Goal: Transaction & Acquisition: Purchase product/service

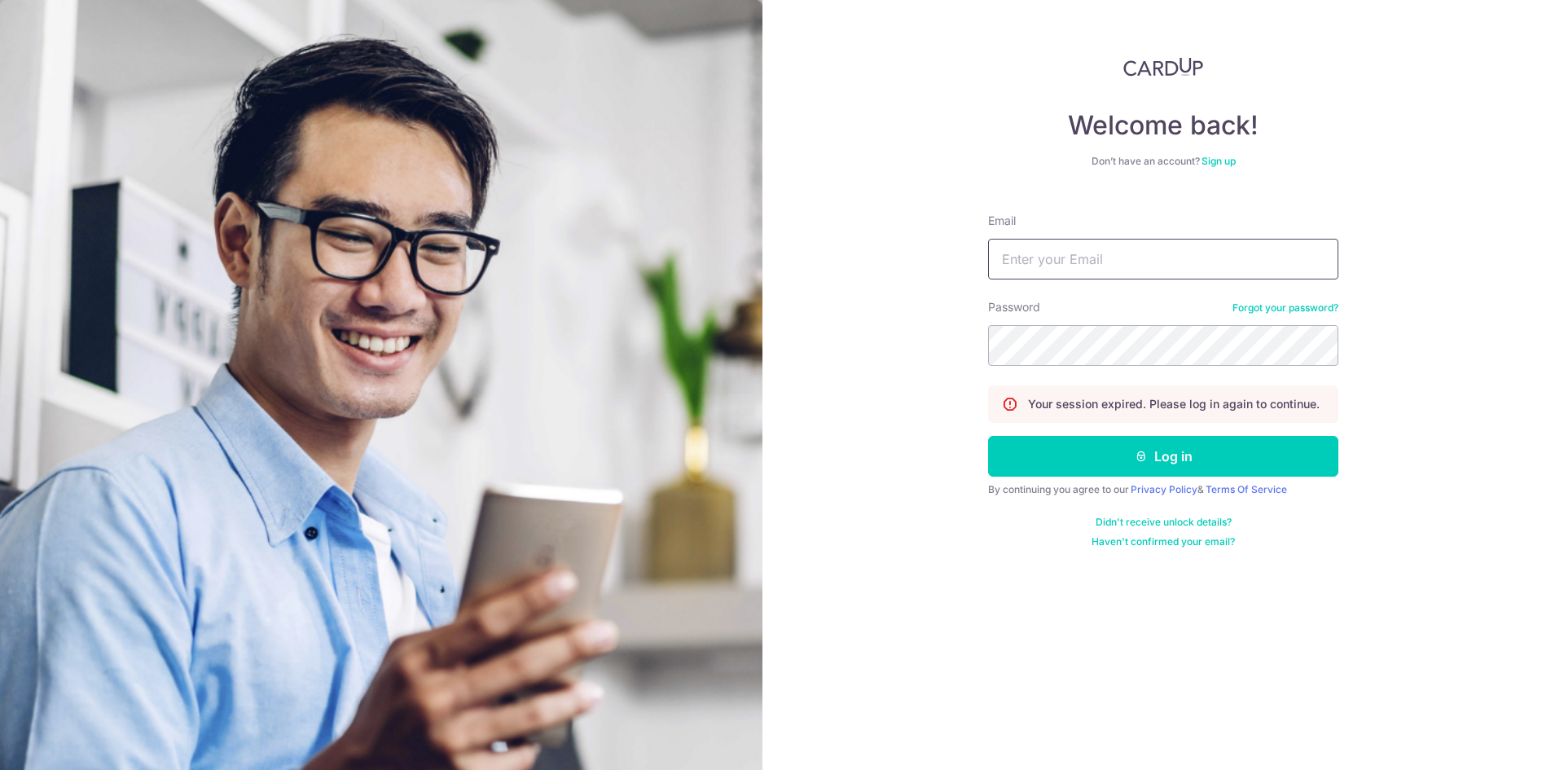
click at [1055, 268] on input "Email" at bounding box center [1163, 259] width 350 height 41
type input "Kaikai_inc@hotmail.com"
click at [988, 436] on button "Log in" at bounding box center [1163, 456] width 350 height 41
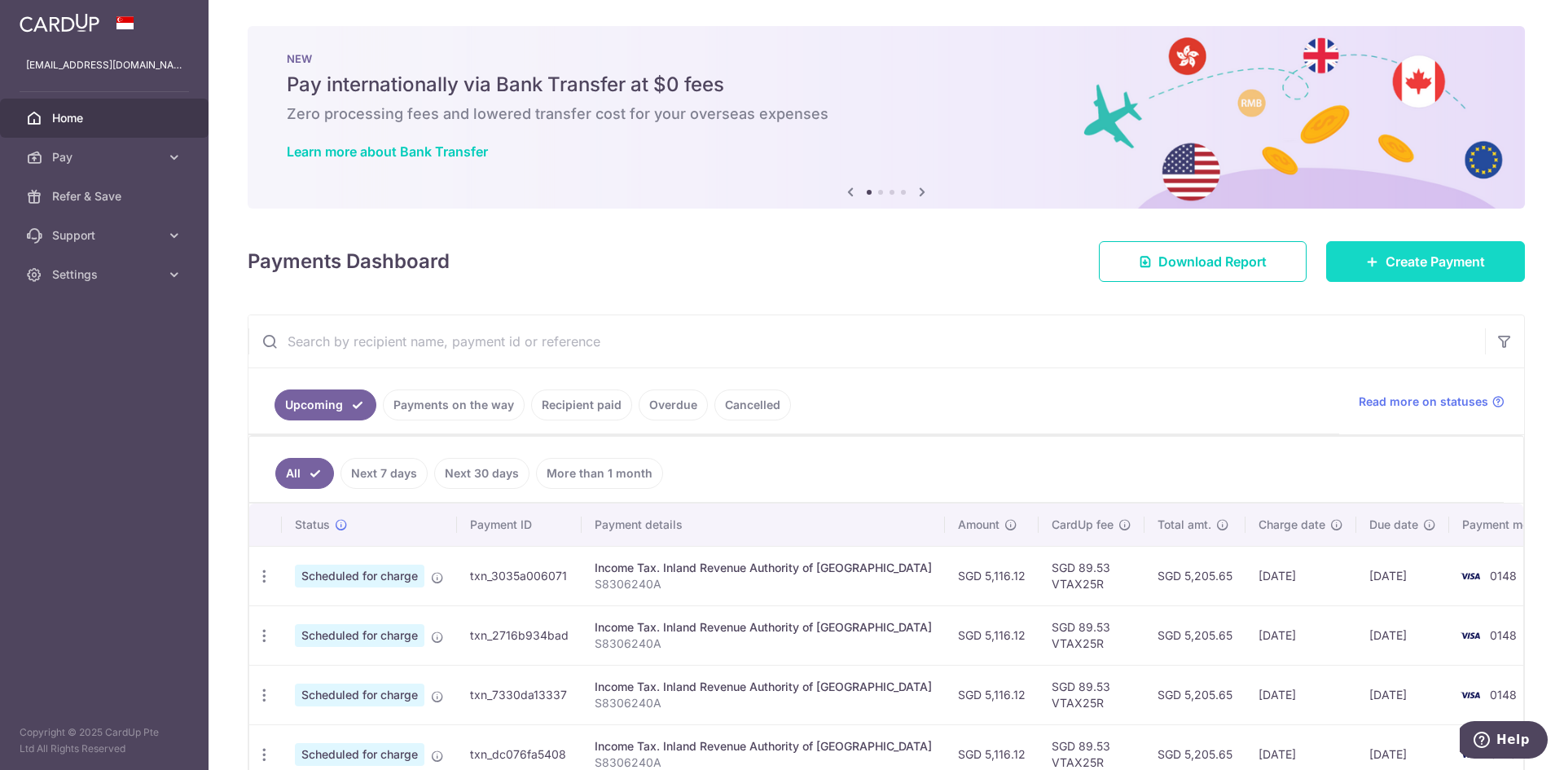
click at [1399, 272] on link "Create Payment" at bounding box center [1425, 261] width 199 height 41
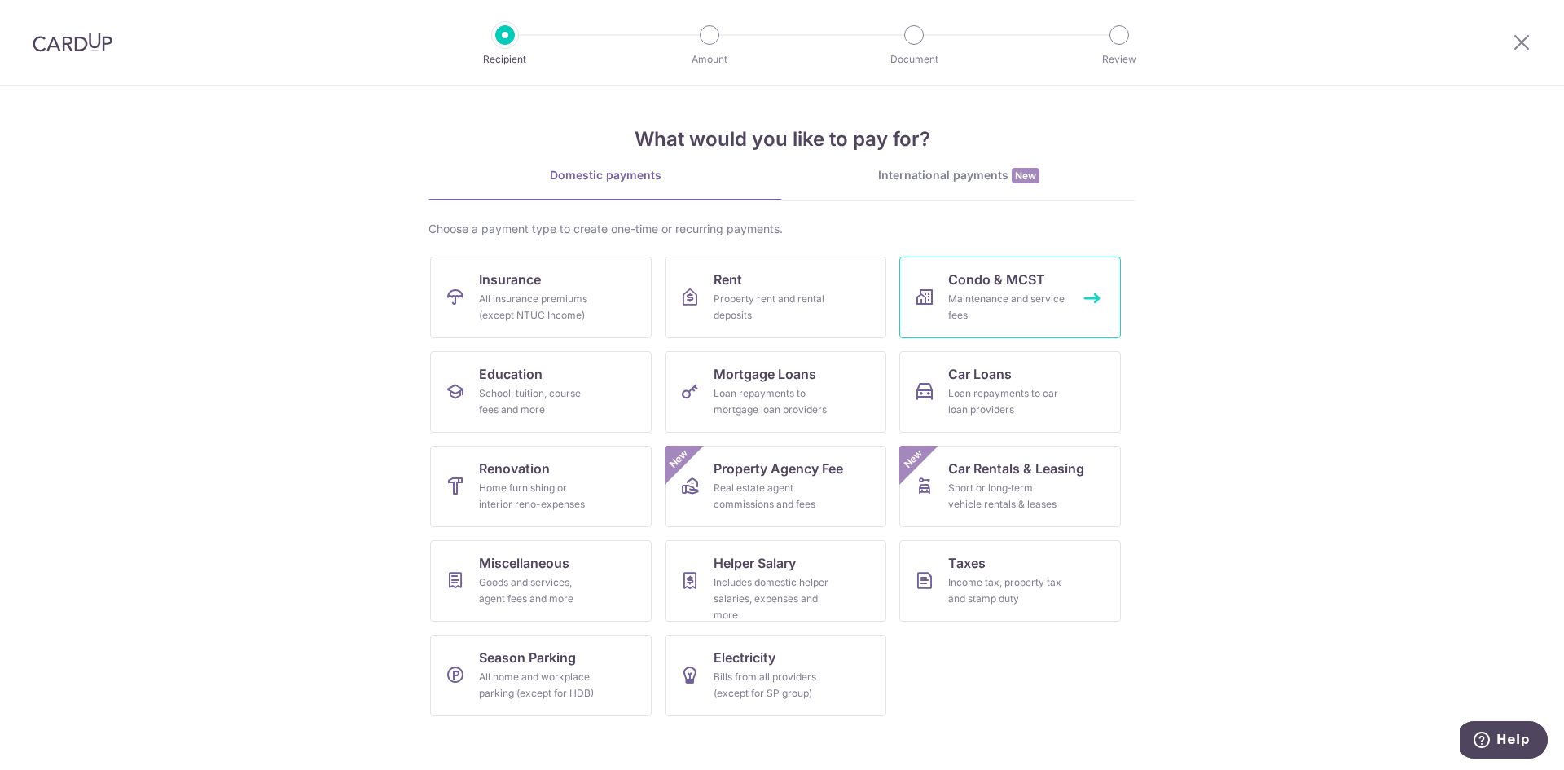
click at [987, 300] on div "Maintenance and service fees" at bounding box center [1006, 307] width 117 height 33
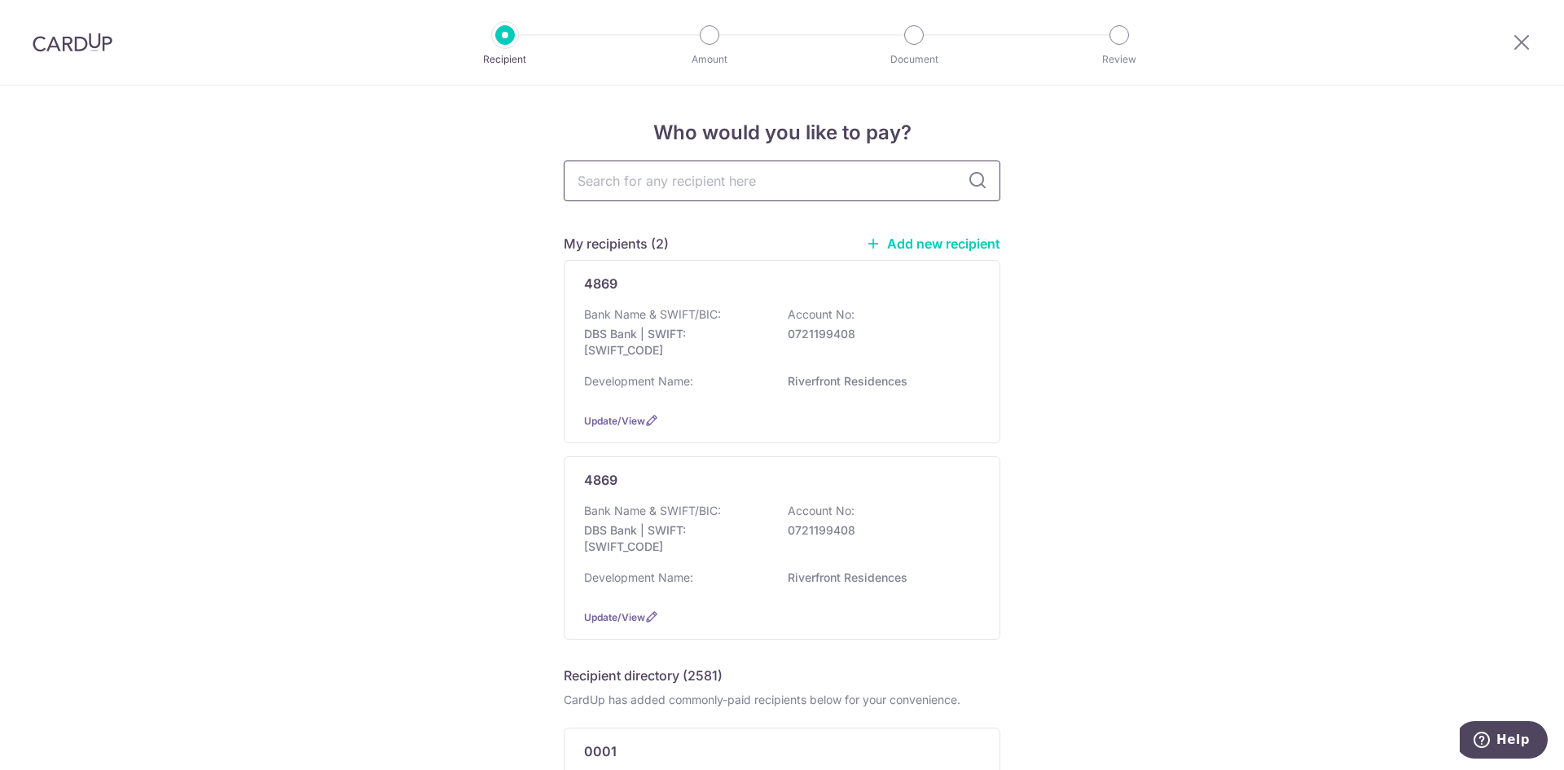
click at [757, 174] on input "text" at bounding box center [782, 180] width 436 height 41
click at [779, 321] on div "Bank Name & SWIFT/BIC: DBS Bank | SWIFT: DBSSSGSGXXX Account No: 0721199408" at bounding box center [782, 336] width 396 height 60
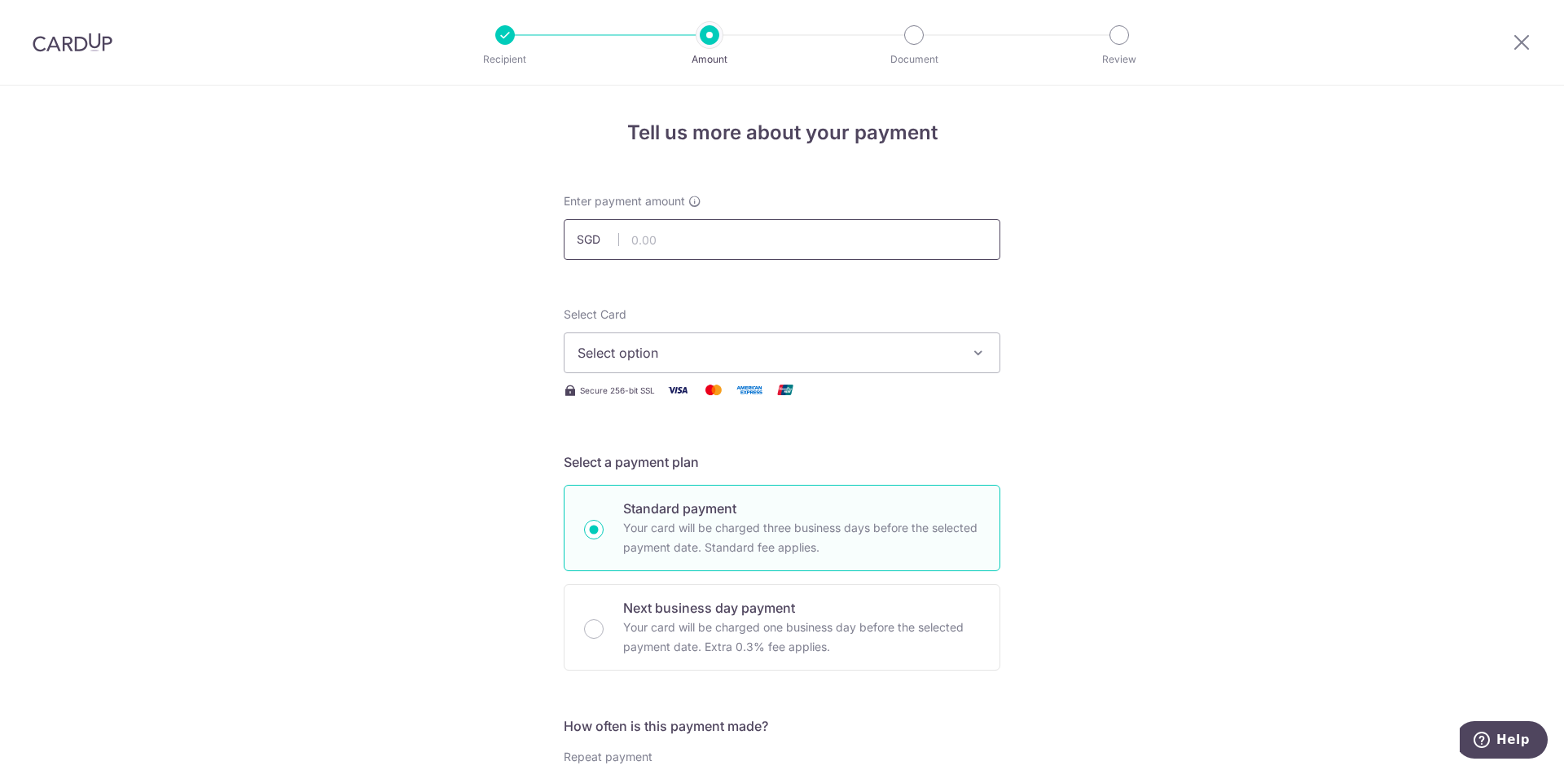
click at [827, 240] on input "text" at bounding box center [782, 239] width 436 height 41
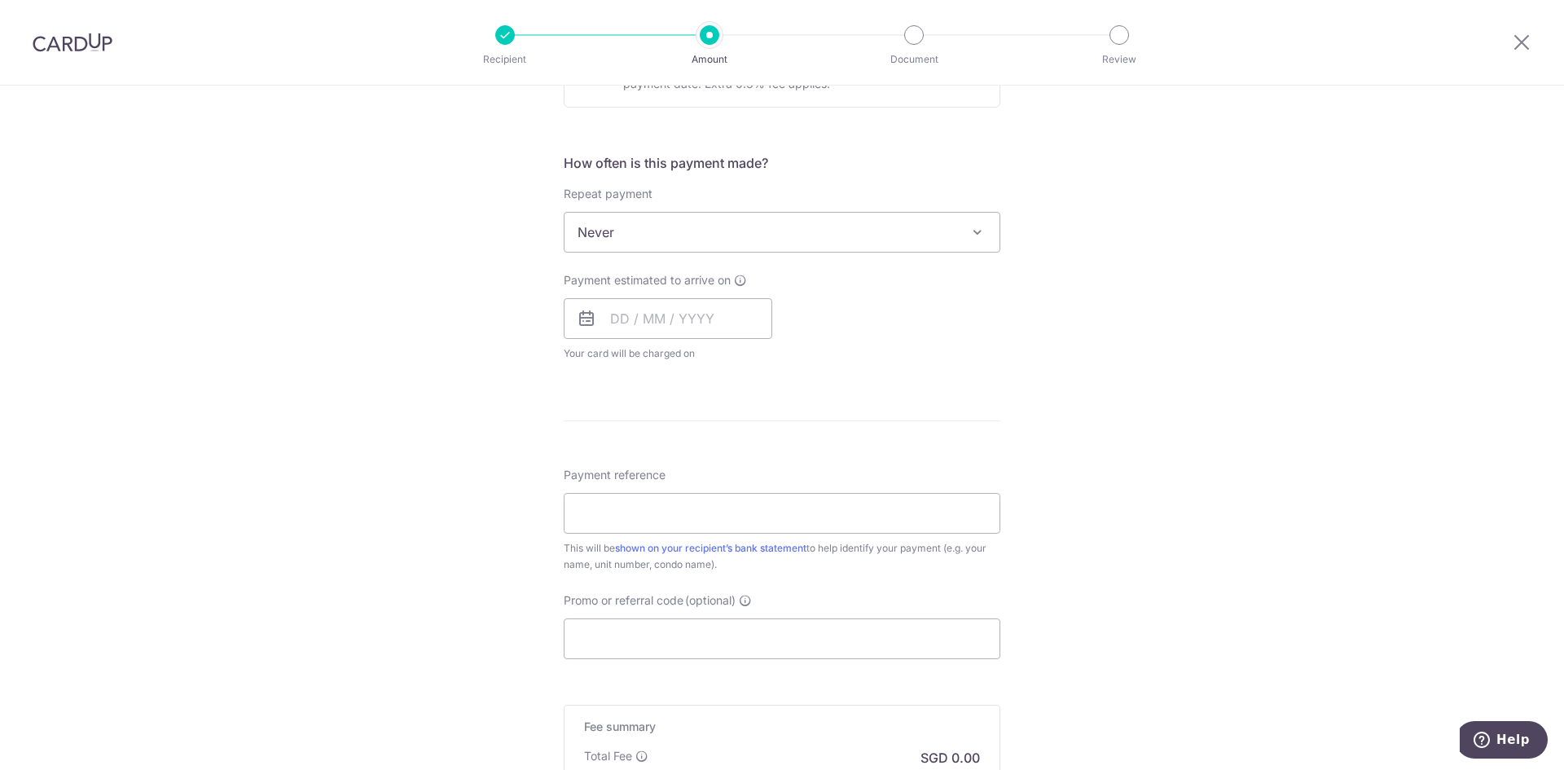
scroll to position [570, 0]
click at [1097, 331] on div "Tell us more about your payment Enter payment amount SGD Select Card Select opt…" at bounding box center [782, 251] width 1564 height 1473
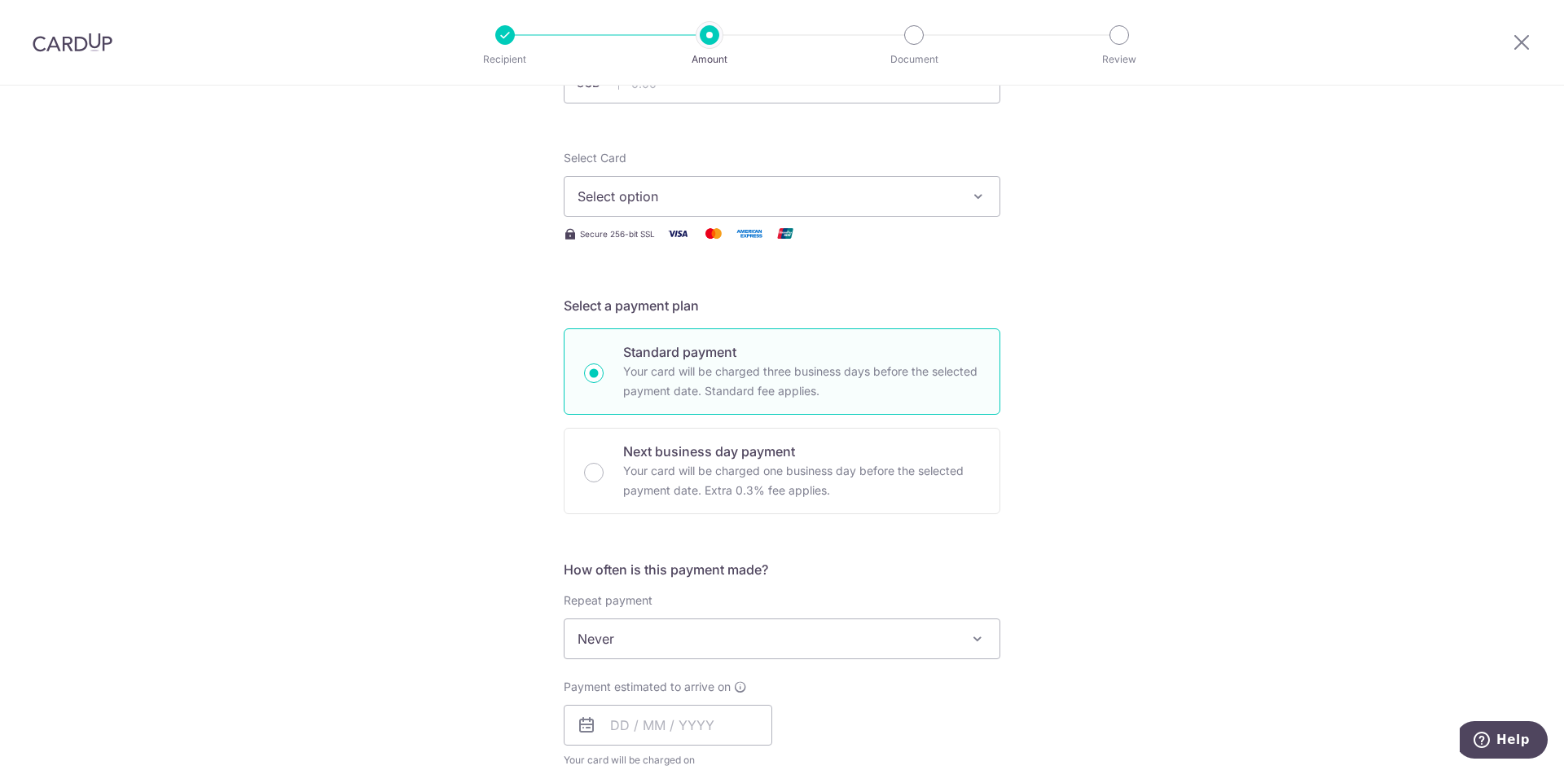
scroll to position [0, 0]
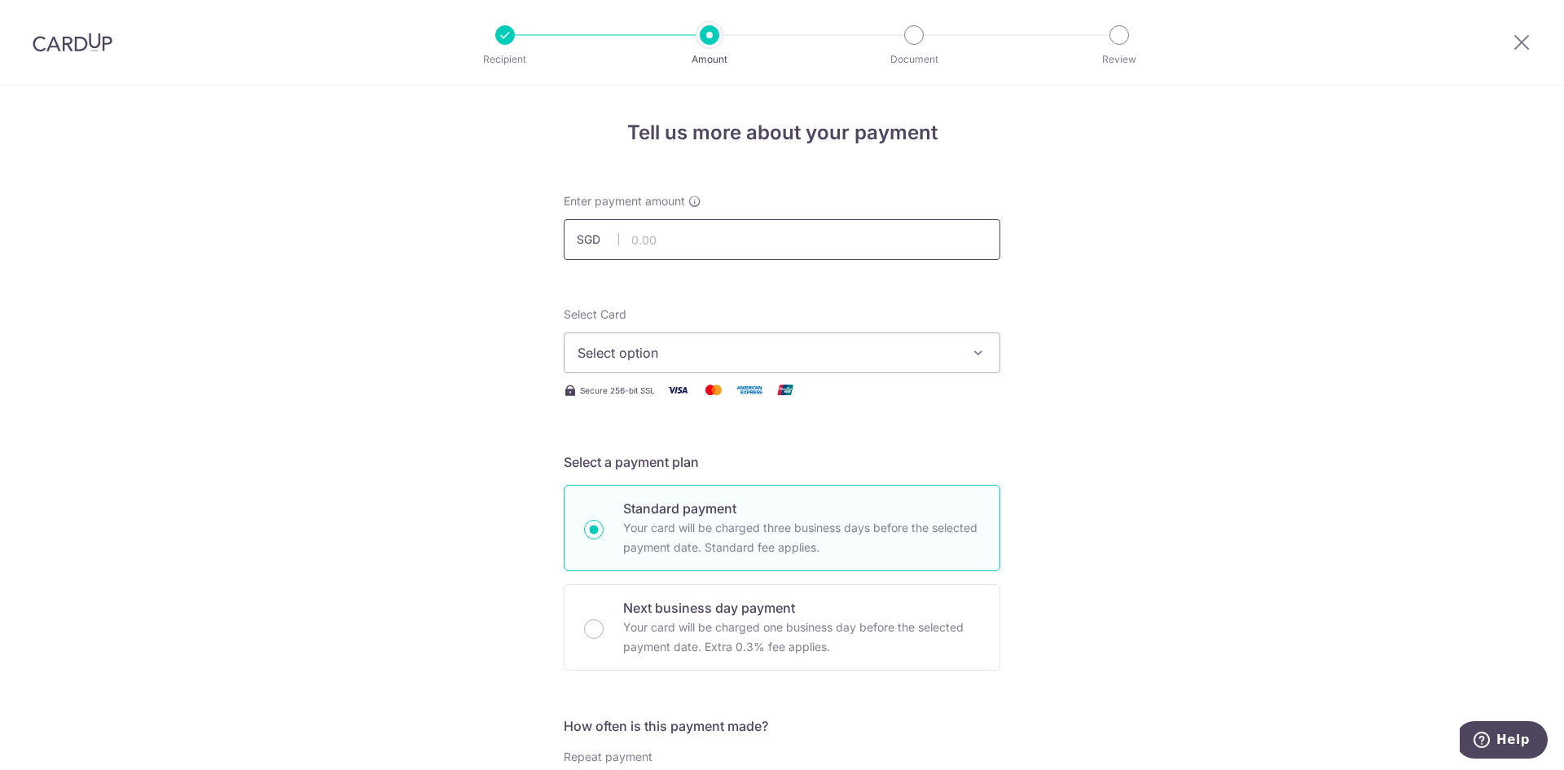
click at [740, 248] on input "text" at bounding box center [782, 239] width 436 height 41
paste input "1,052.94"
type input "1,052.94"
click at [719, 355] on span "Select option" at bounding box center [766, 353] width 379 height 20
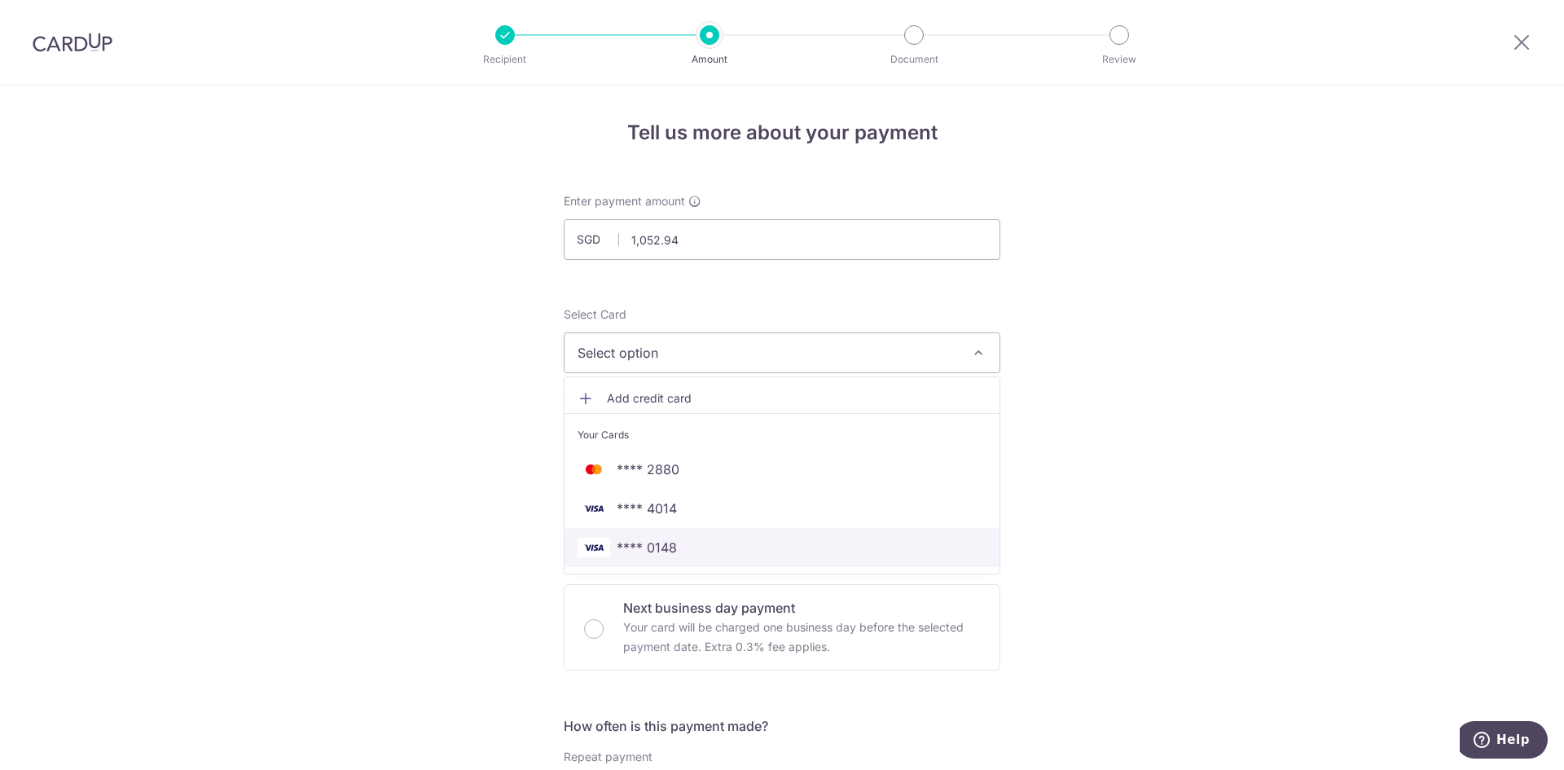
click at [705, 547] on span "**** 0148" at bounding box center [781, 547] width 409 height 20
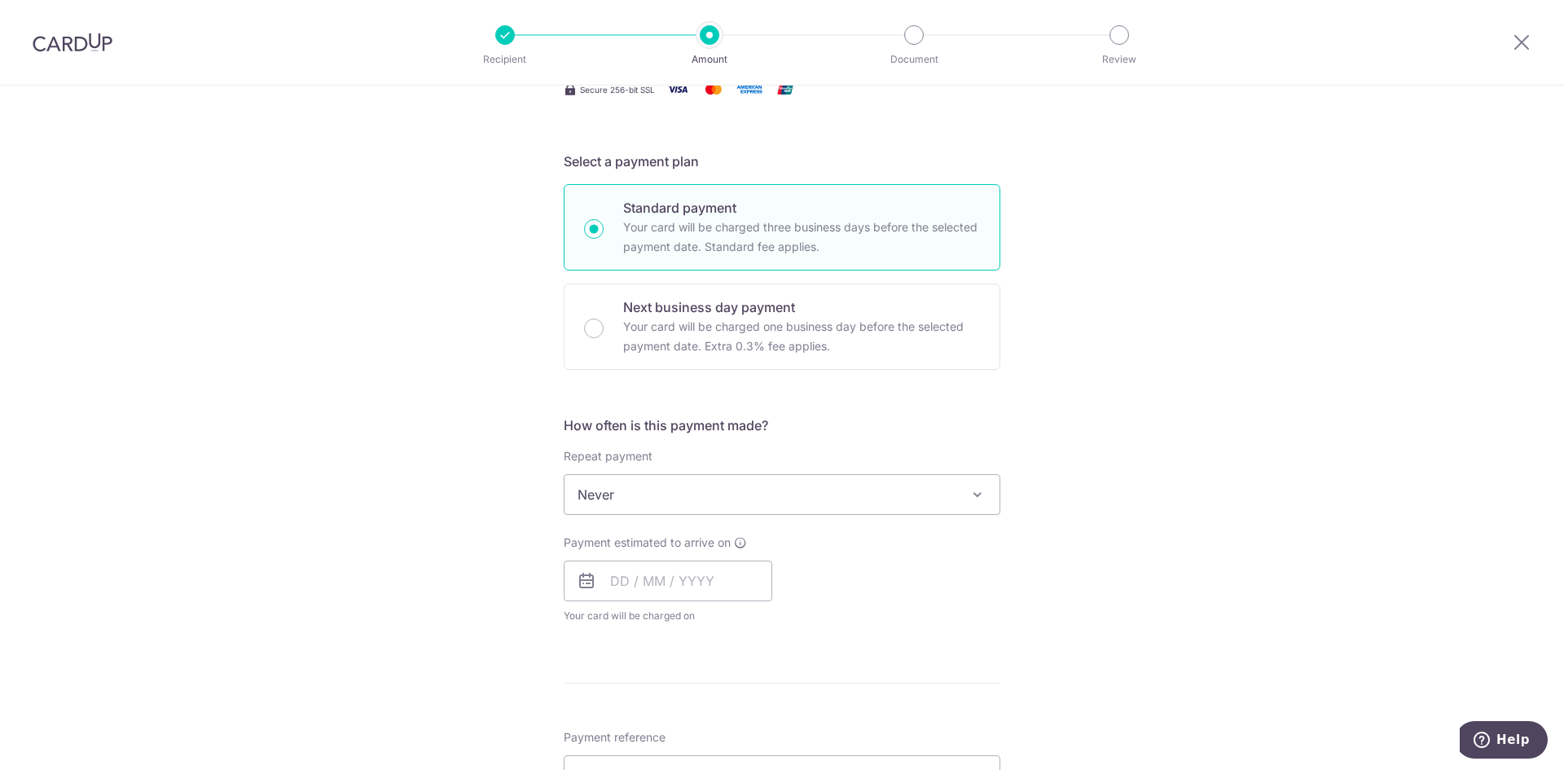
scroll to position [326, 0]
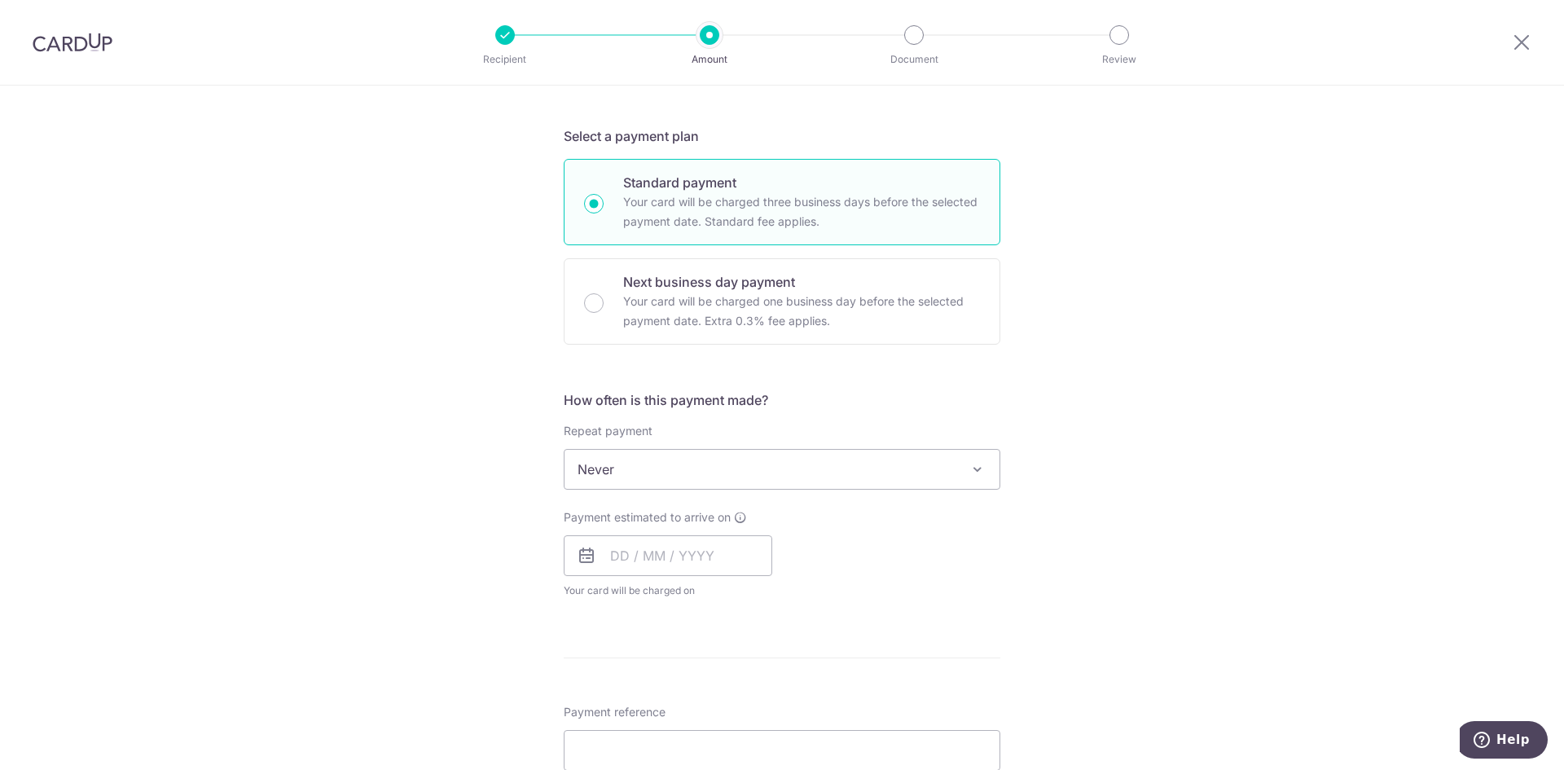
click at [839, 480] on span "Never" at bounding box center [781, 469] width 435 height 39
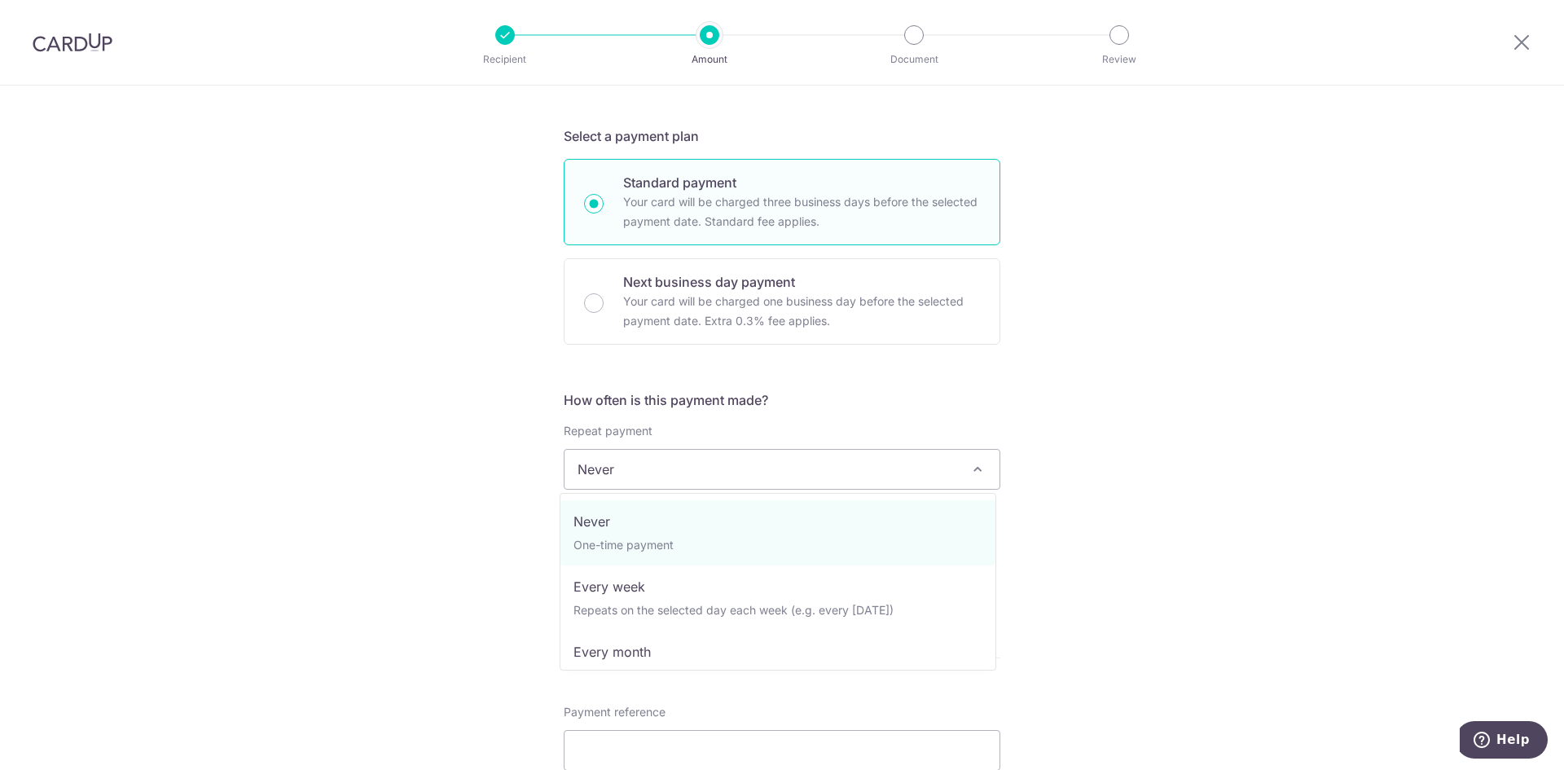
scroll to position [163, 0]
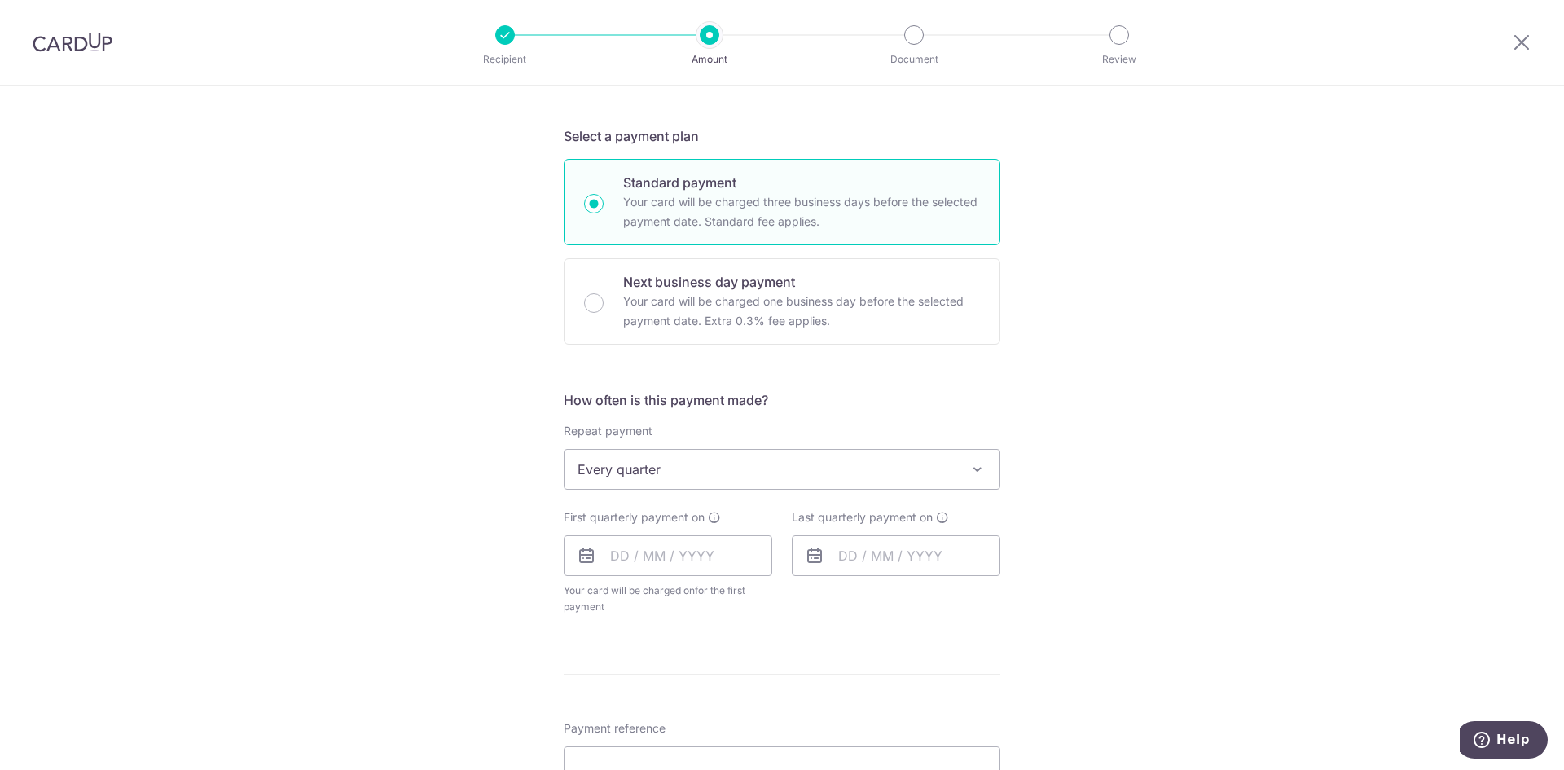
click at [777, 476] on span "Every quarter" at bounding box center [781, 469] width 435 height 39
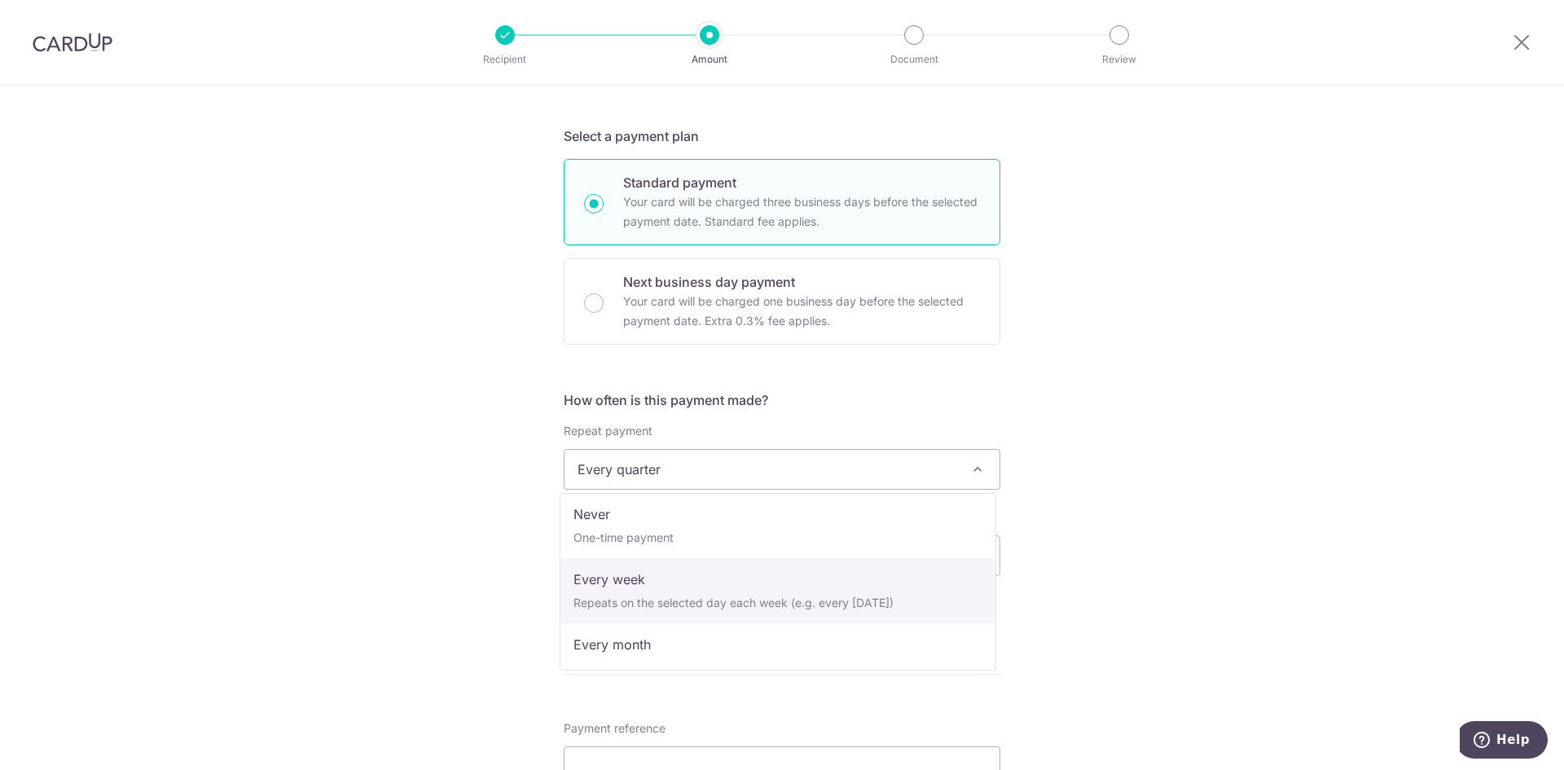
scroll to position [0, 0]
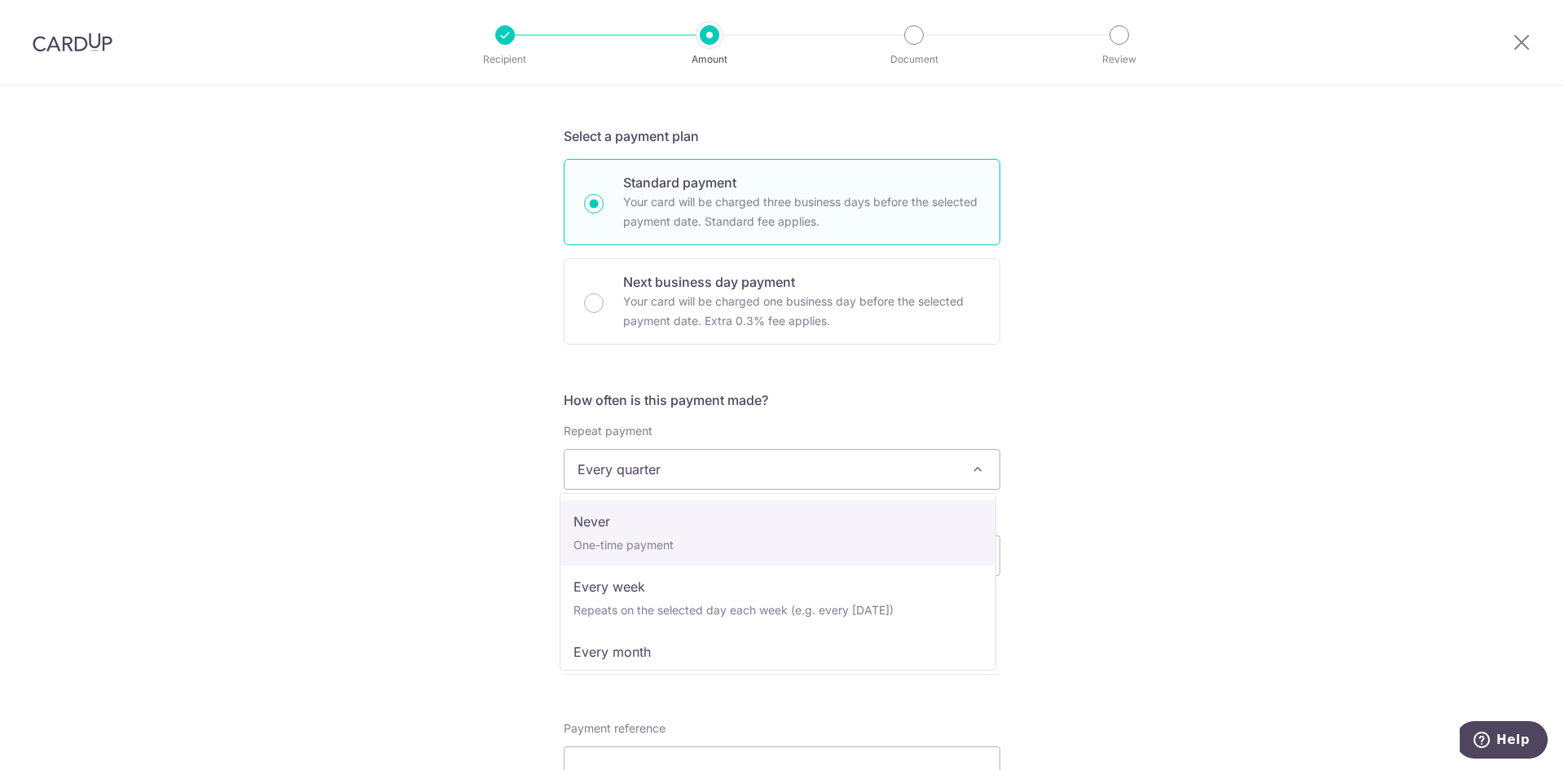
select select "1"
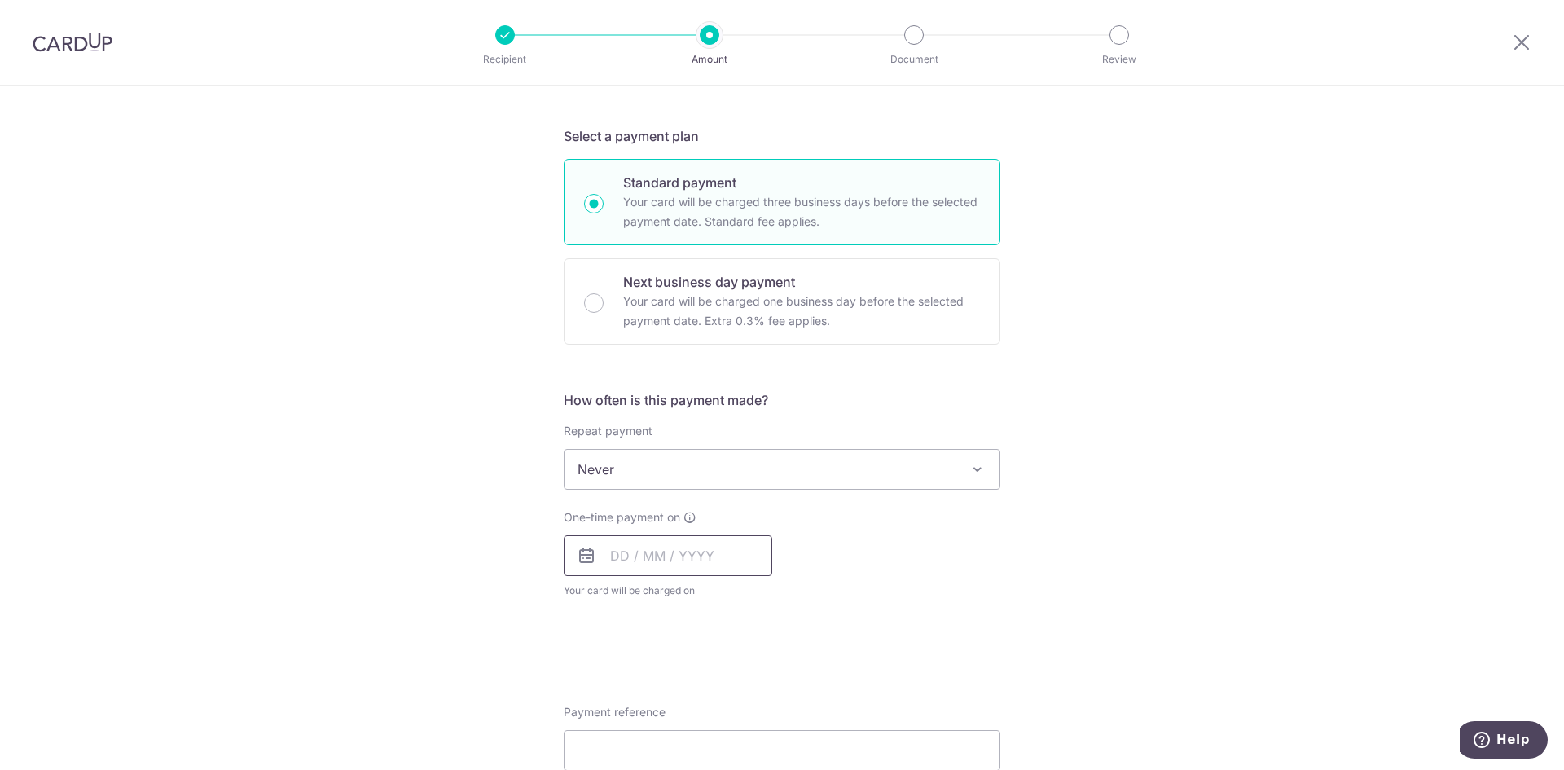
click at [683, 566] on input "text" at bounding box center [668, 555] width 208 height 41
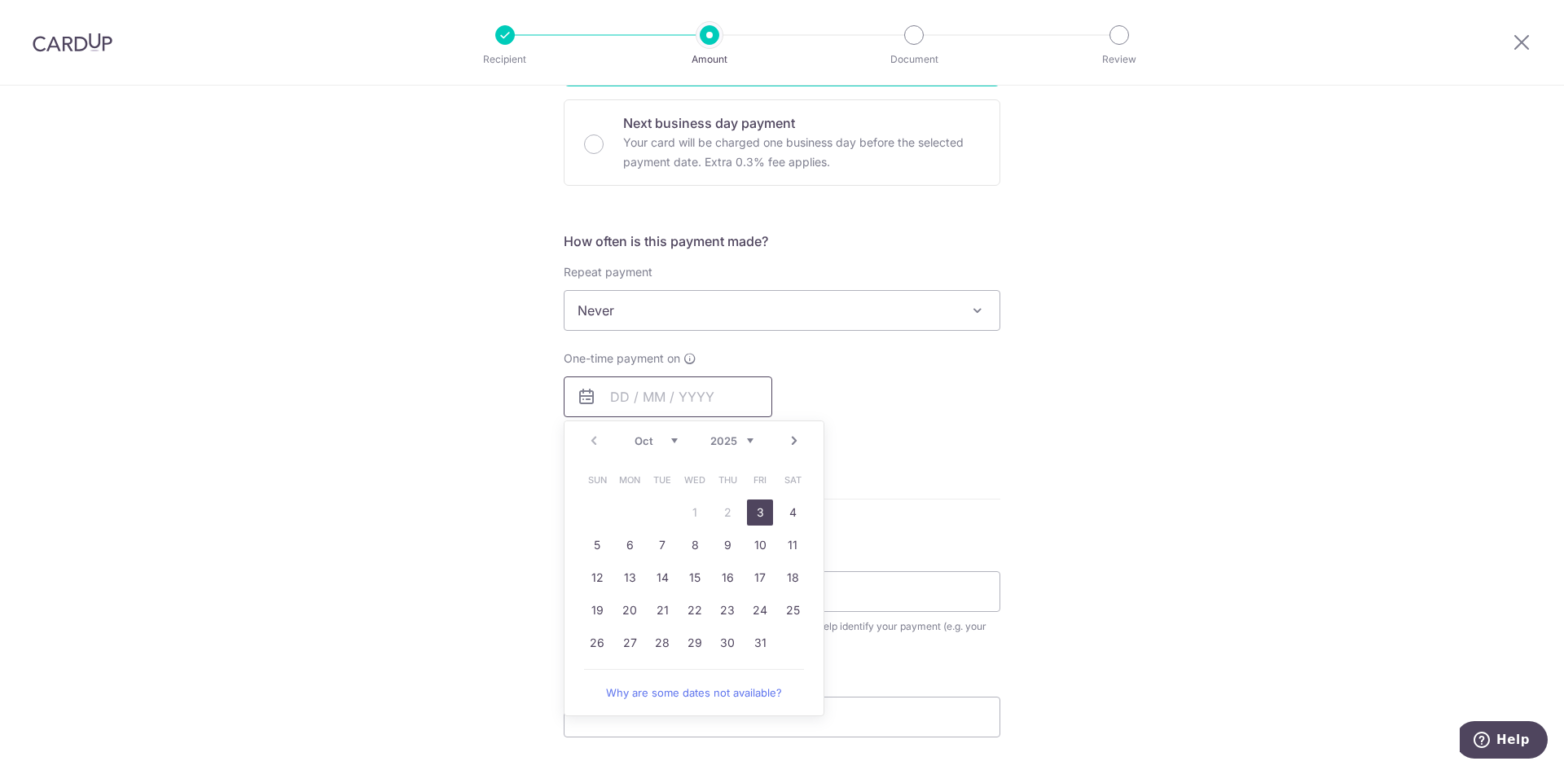
scroll to position [489, 0]
drag, startPoint x: 748, startPoint y: 599, endPoint x: 894, endPoint y: 1, distance: 615.2
click at [748, 599] on link "24" at bounding box center [760, 606] width 26 height 26
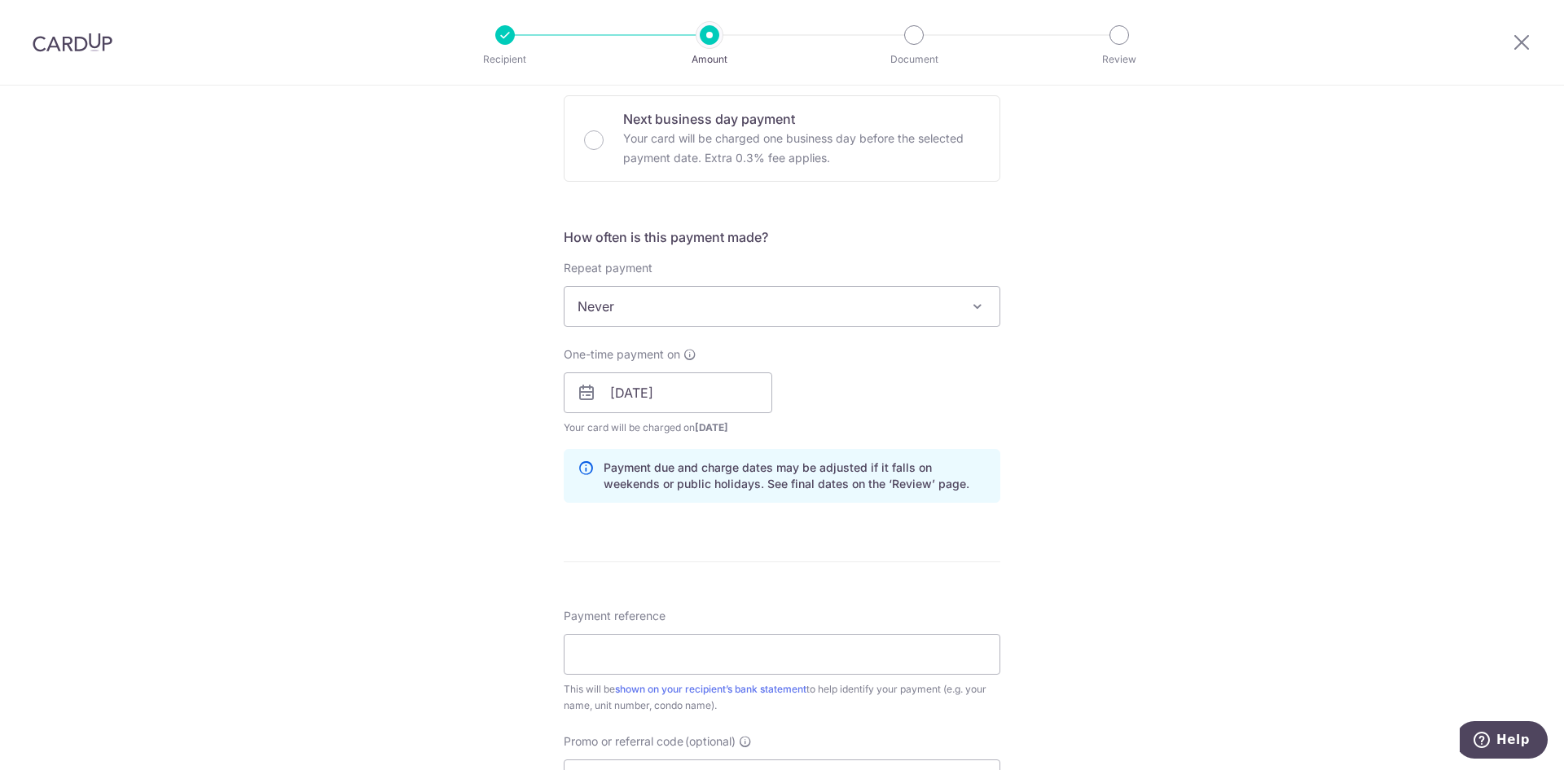
click at [844, 362] on div "One-time payment on 24/10/2025 Prev Next Oct Nov Dec 2025 2026 2027 2028 2029 2…" at bounding box center [782, 391] width 456 height 90
click at [718, 385] on input "24/10/2025" at bounding box center [668, 392] width 208 height 41
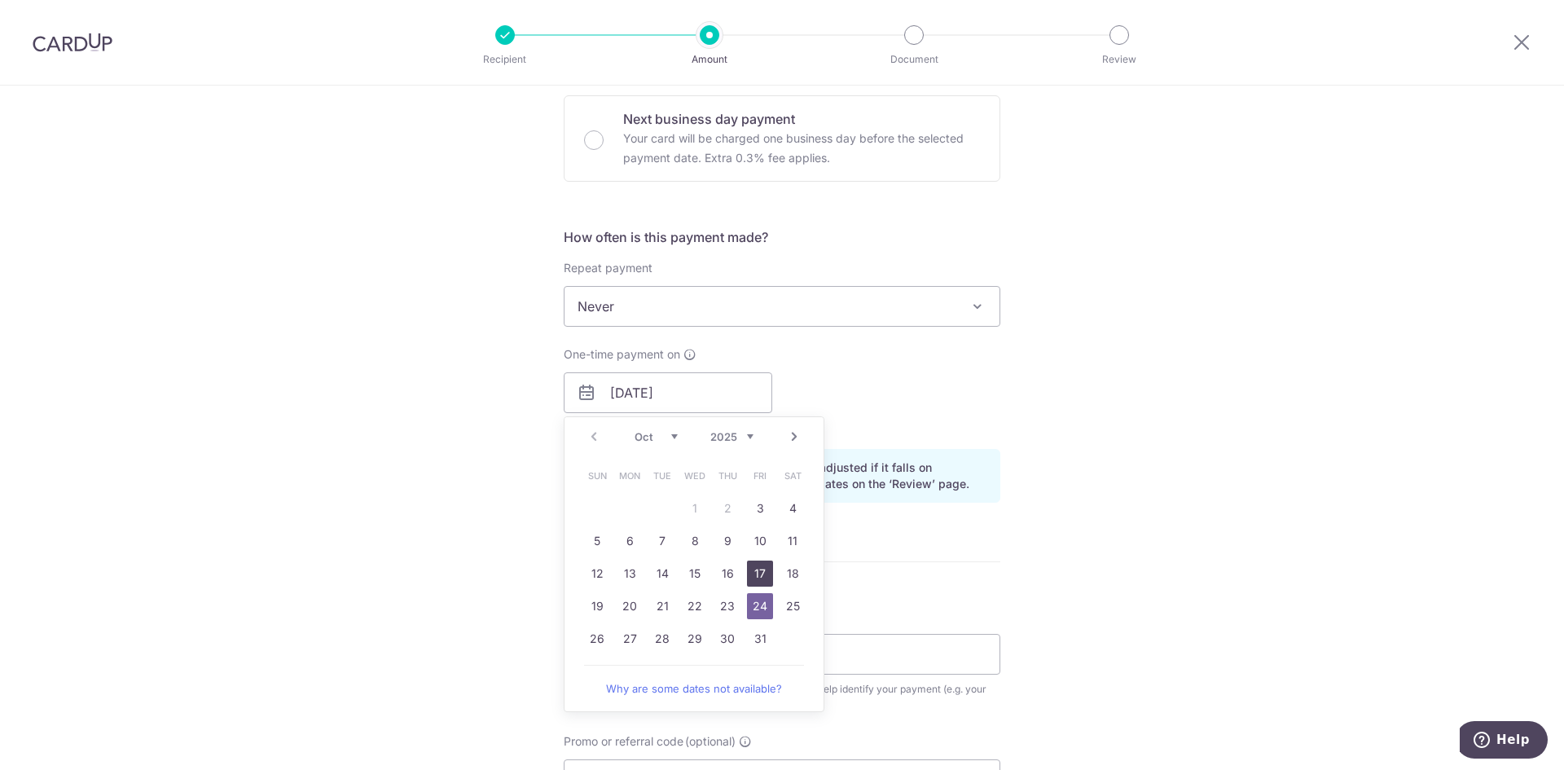
click at [756, 569] on link "17" at bounding box center [760, 573] width 26 height 26
type input "[DATE]"
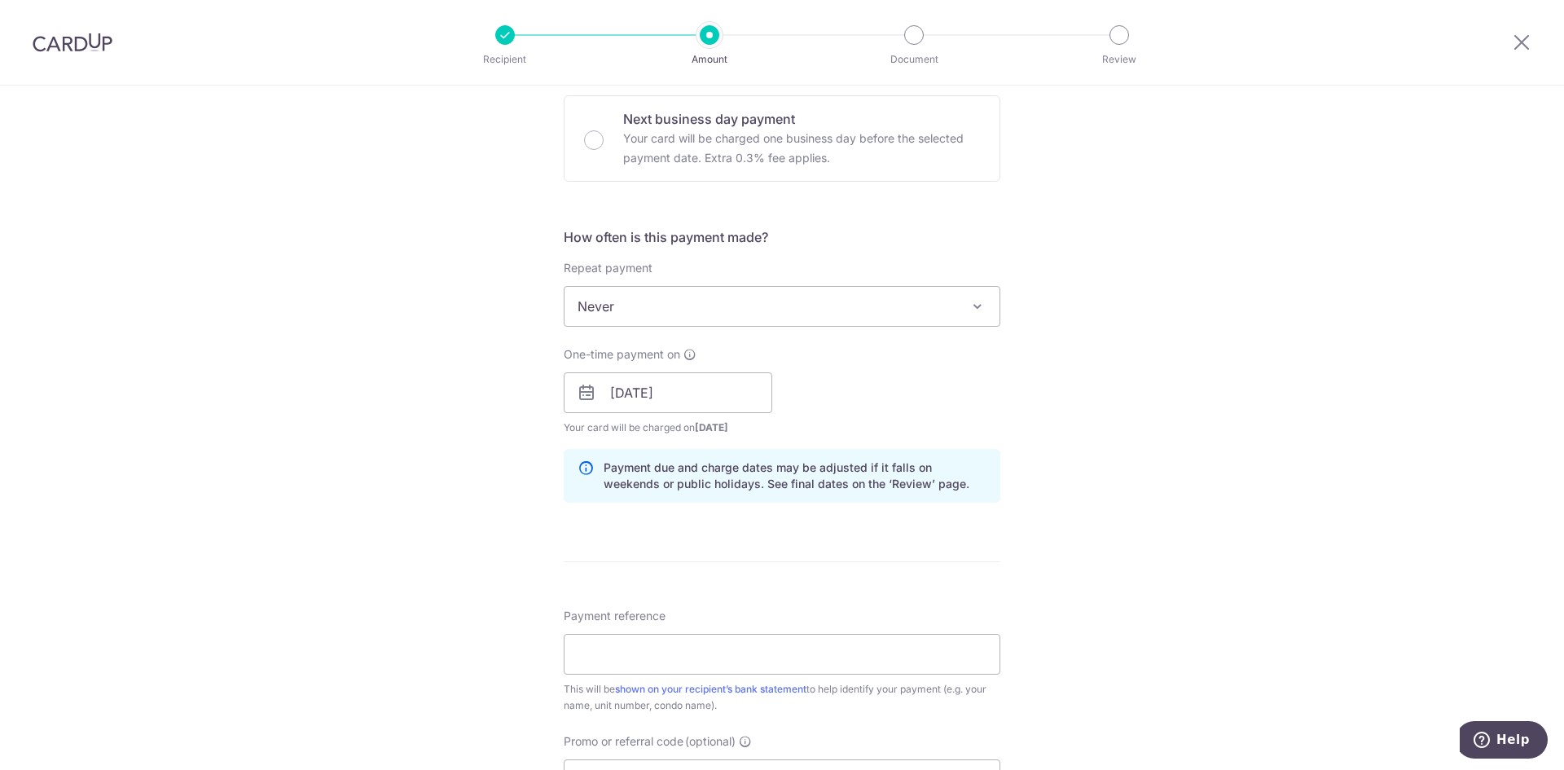
click at [839, 366] on div "One-time payment on 17/10/2025 Prev Next Oct Nov Dec 2025 2026 2027 2028 2029 2…" at bounding box center [782, 391] width 456 height 90
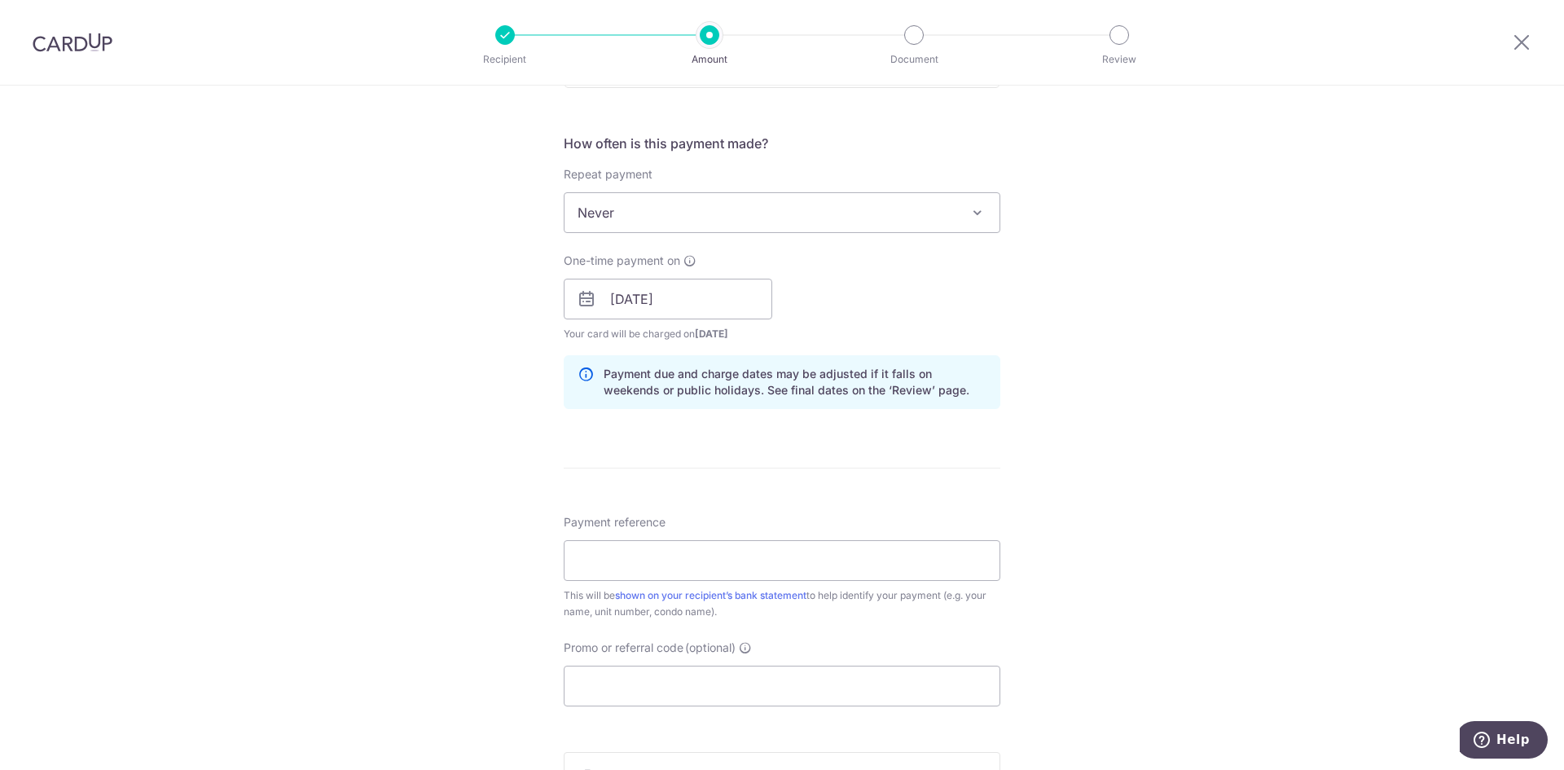
scroll to position [651, 0]
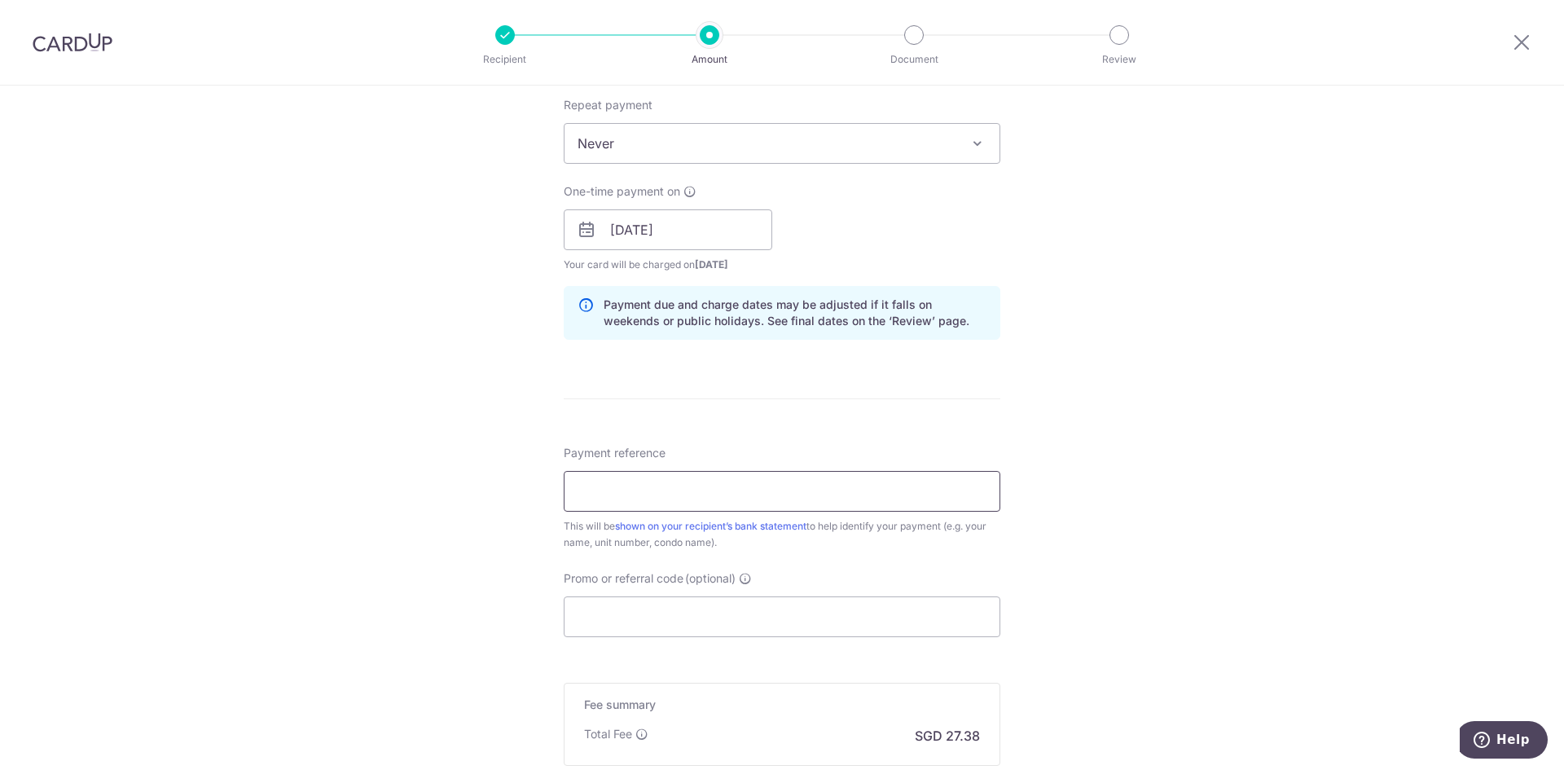
click at [656, 501] on input "Payment reference" at bounding box center [782, 491] width 436 height 41
paste input "RIVF0095"
type input "RIVF0095"
click at [717, 431] on form "Enter payment amount SGD 1,052.94 1052.94 Select Card **** 0148 Add credit card…" at bounding box center [782, 220] width 436 height 1356
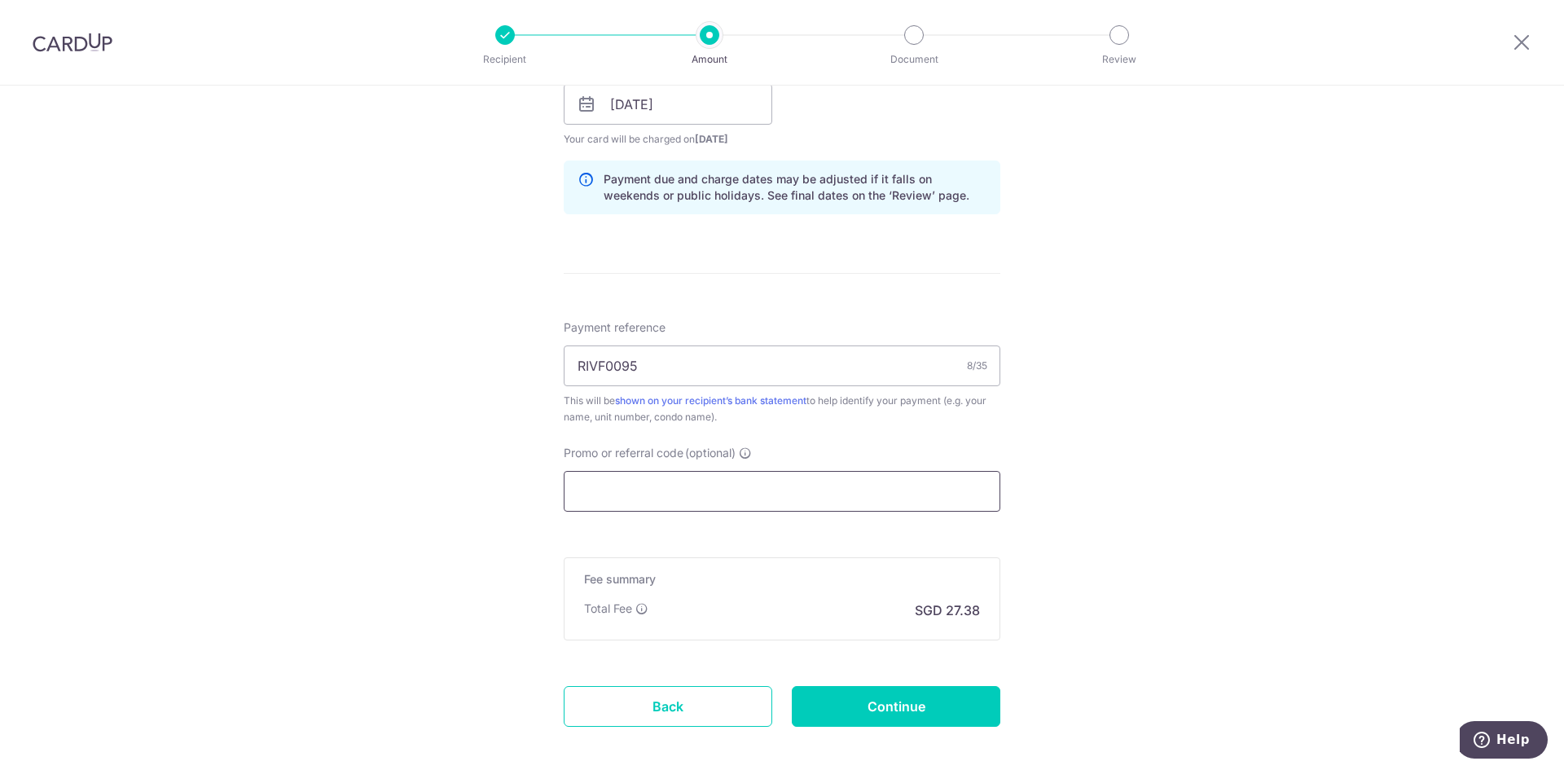
scroll to position [814, 0]
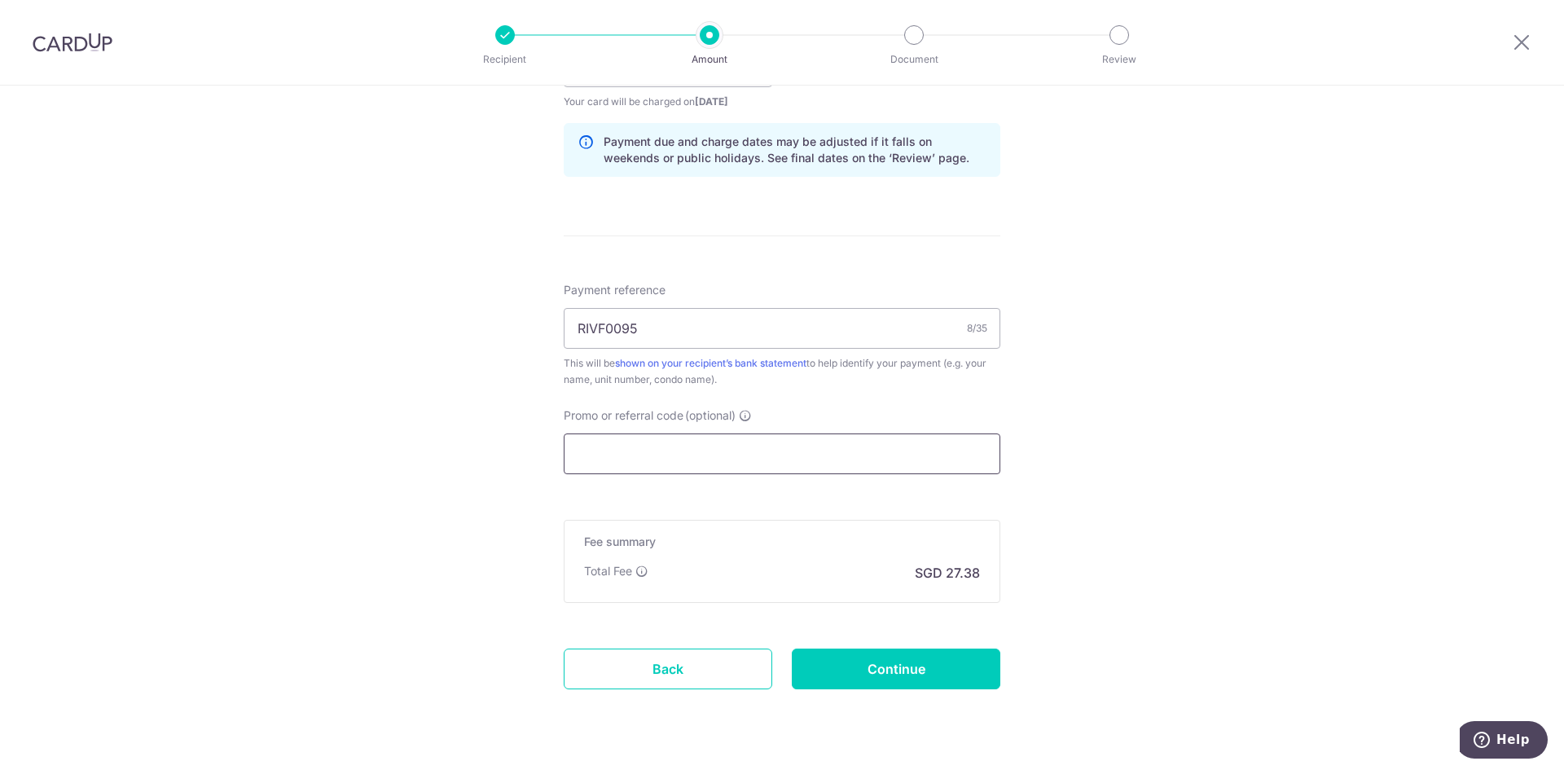
click at [714, 458] on input "Promo or referral code (optional)" at bounding box center [782, 453] width 436 height 41
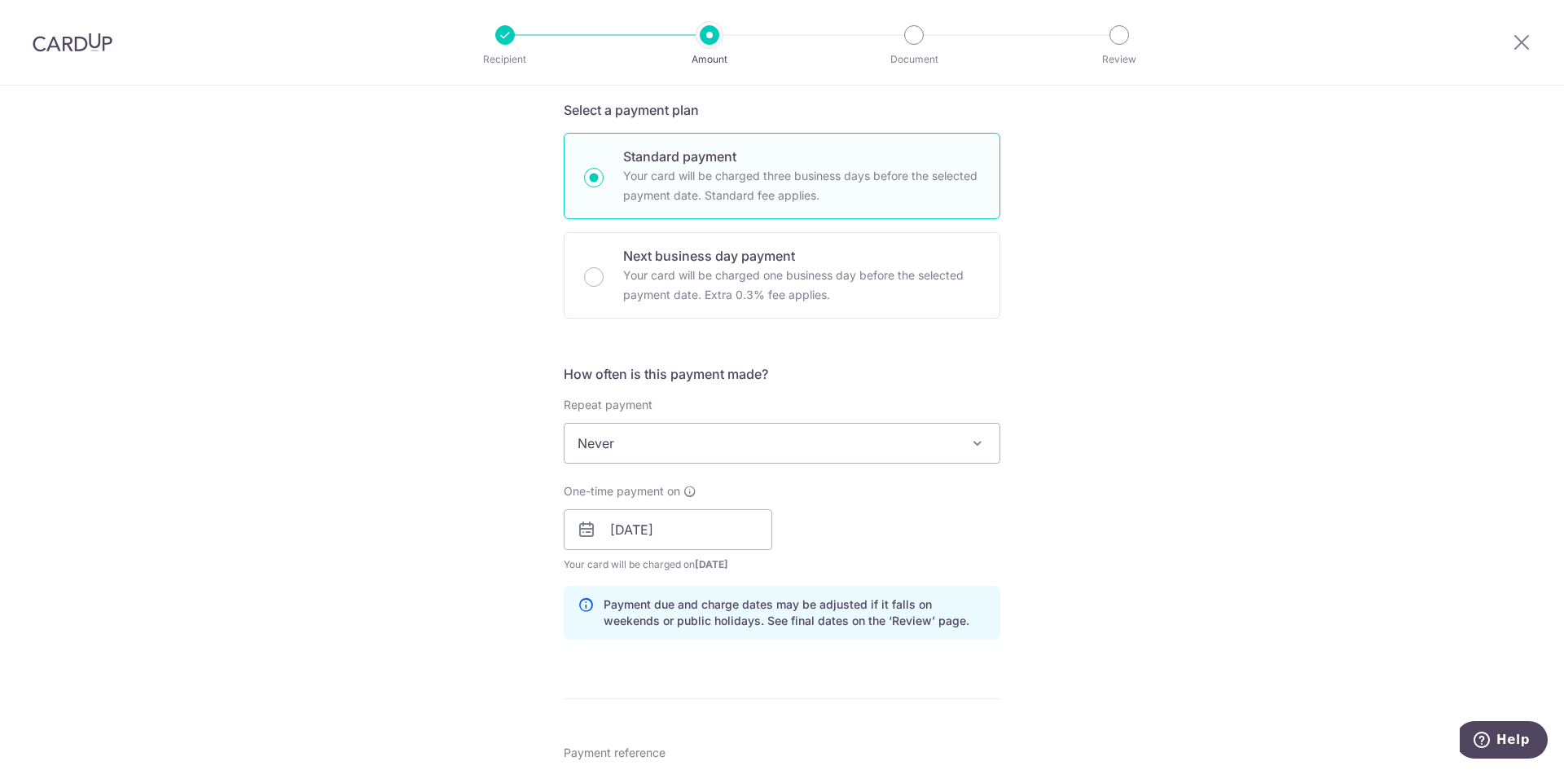
scroll to position [286, 0]
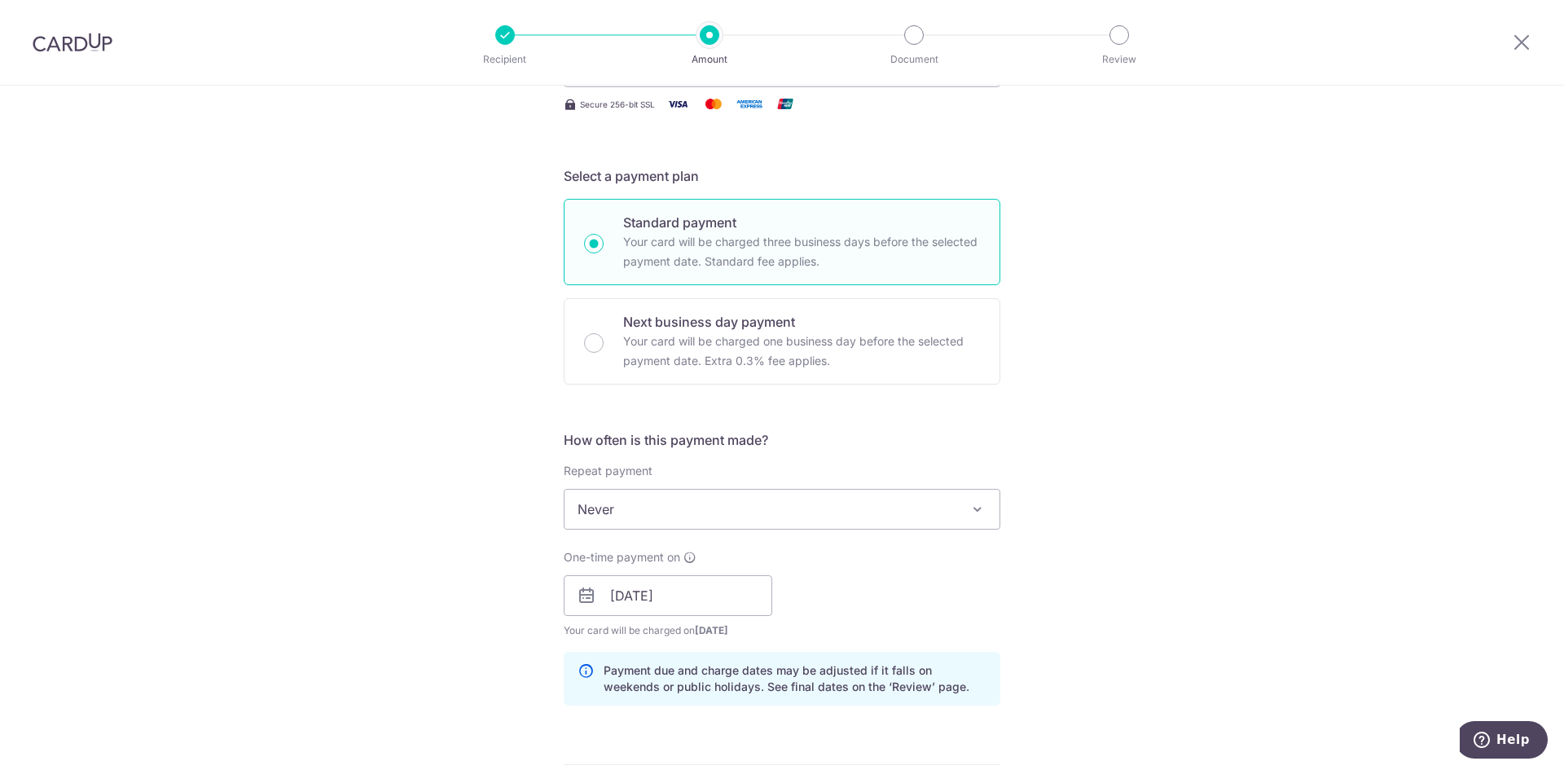
click at [765, 507] on span "Never" at bounding box center [781, 508] width 435 height 39
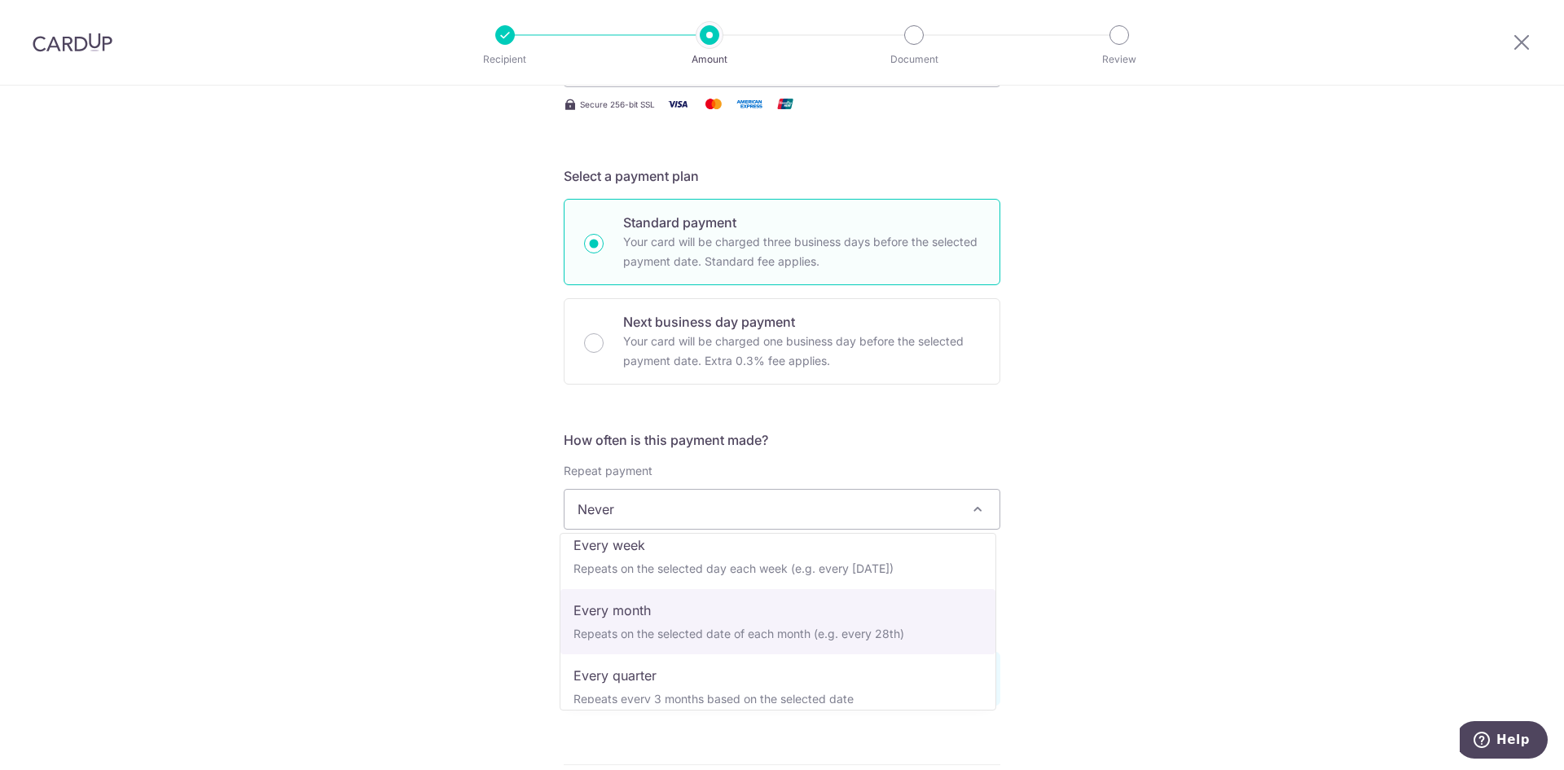
scroll to position [163, 0]
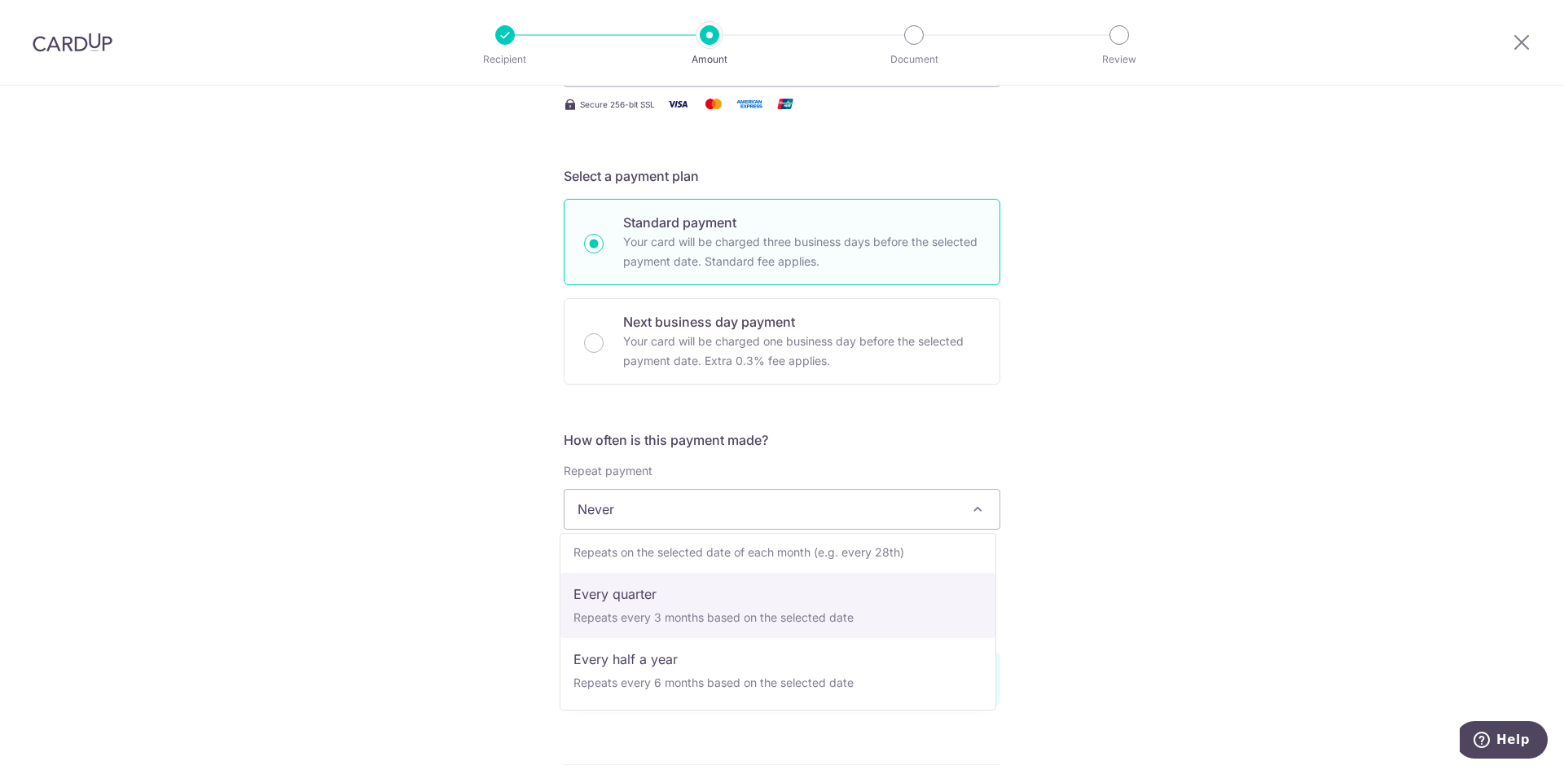
select select "4"
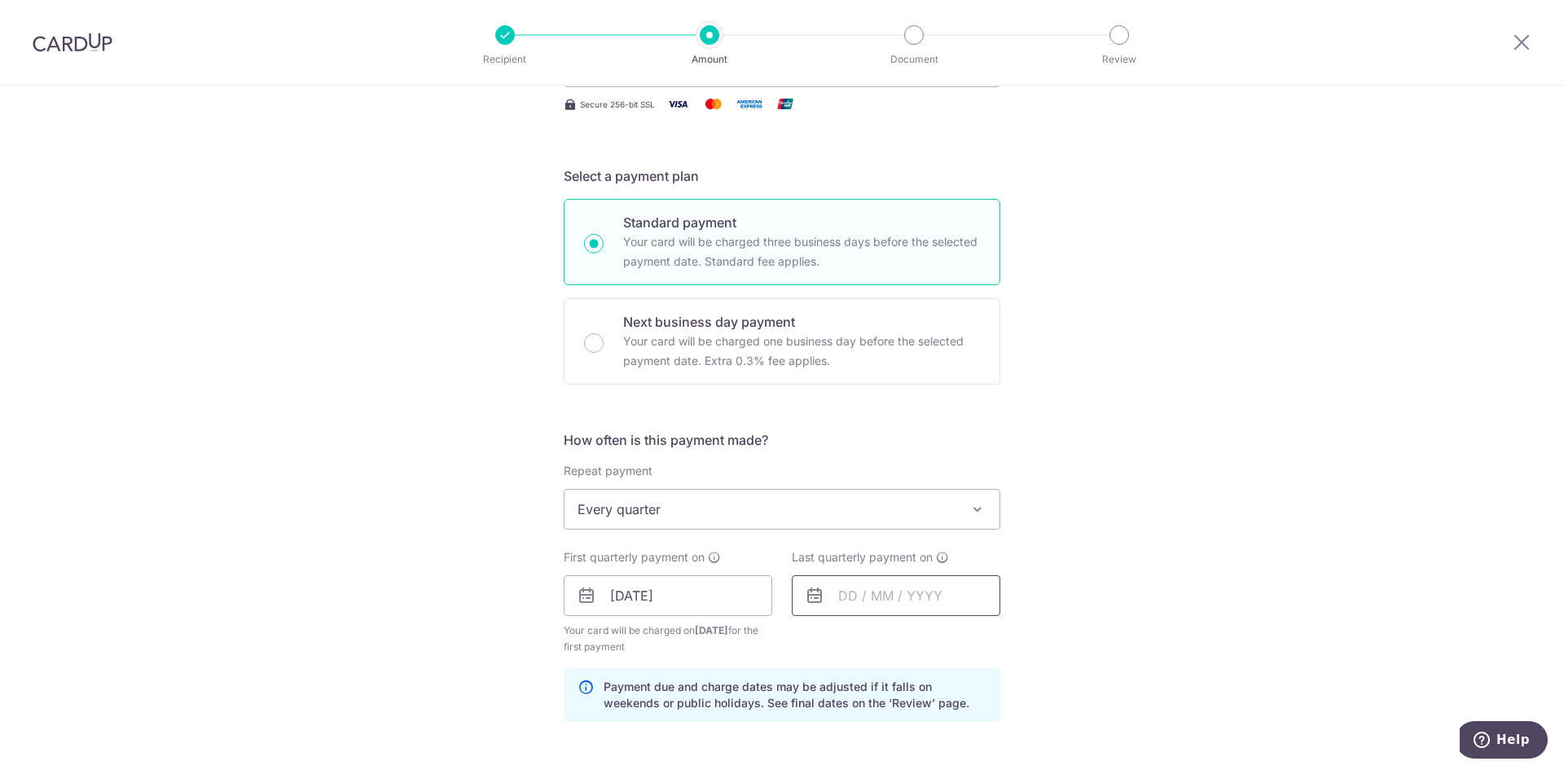
click at [862, 599] on input "text" at bounding box center [896, 595] width 208 height 41
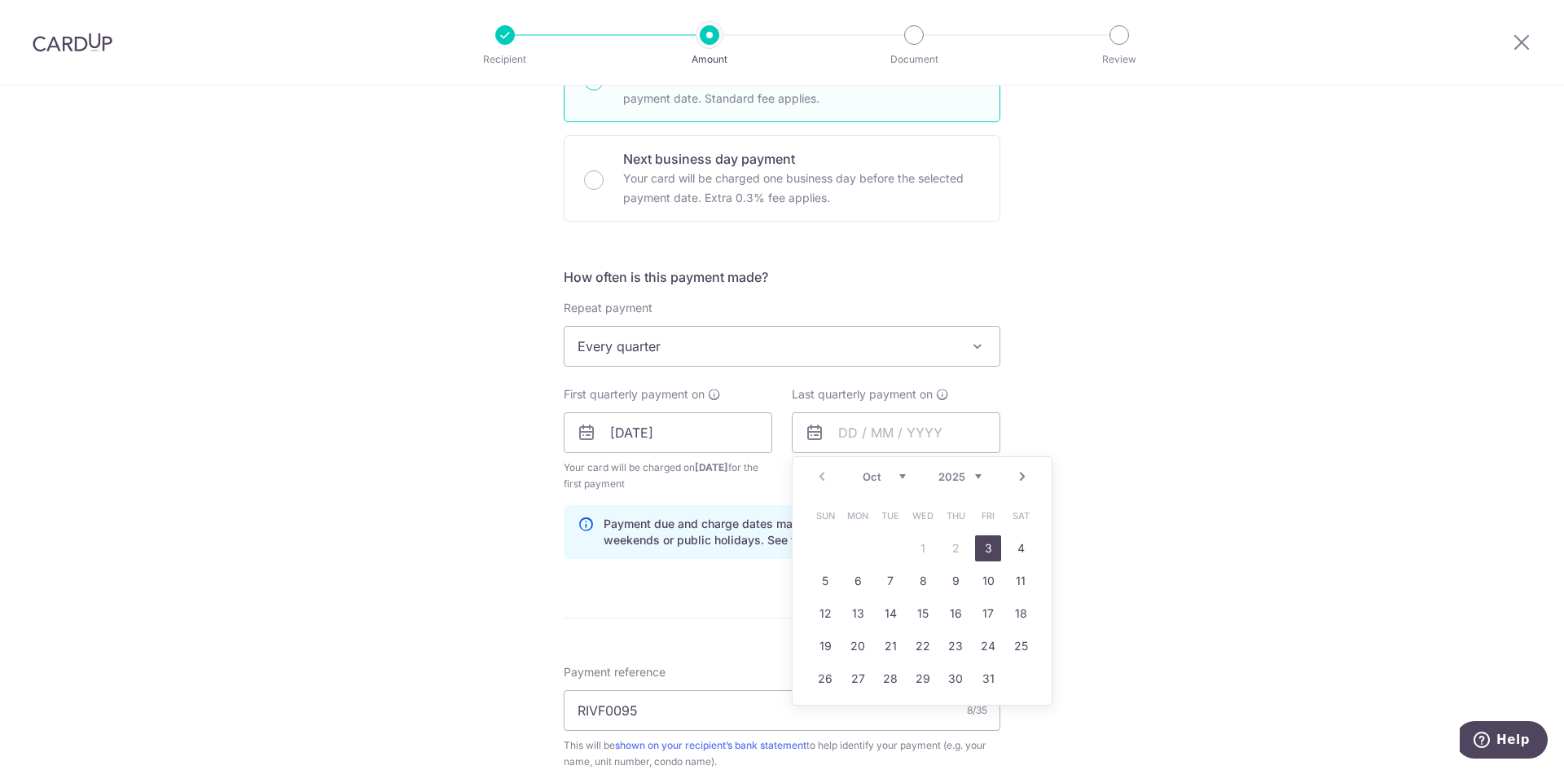
click at [1019, 470] on link "Next" at bounding box center [1022, 477] width 20 height 20
click at [1019, 469] on link "Next" at bounding box center [1022, 477] width 20 height 20
click at [1020, 469] on link "Next" at bounding box center [1022, 477] width 20 height 20
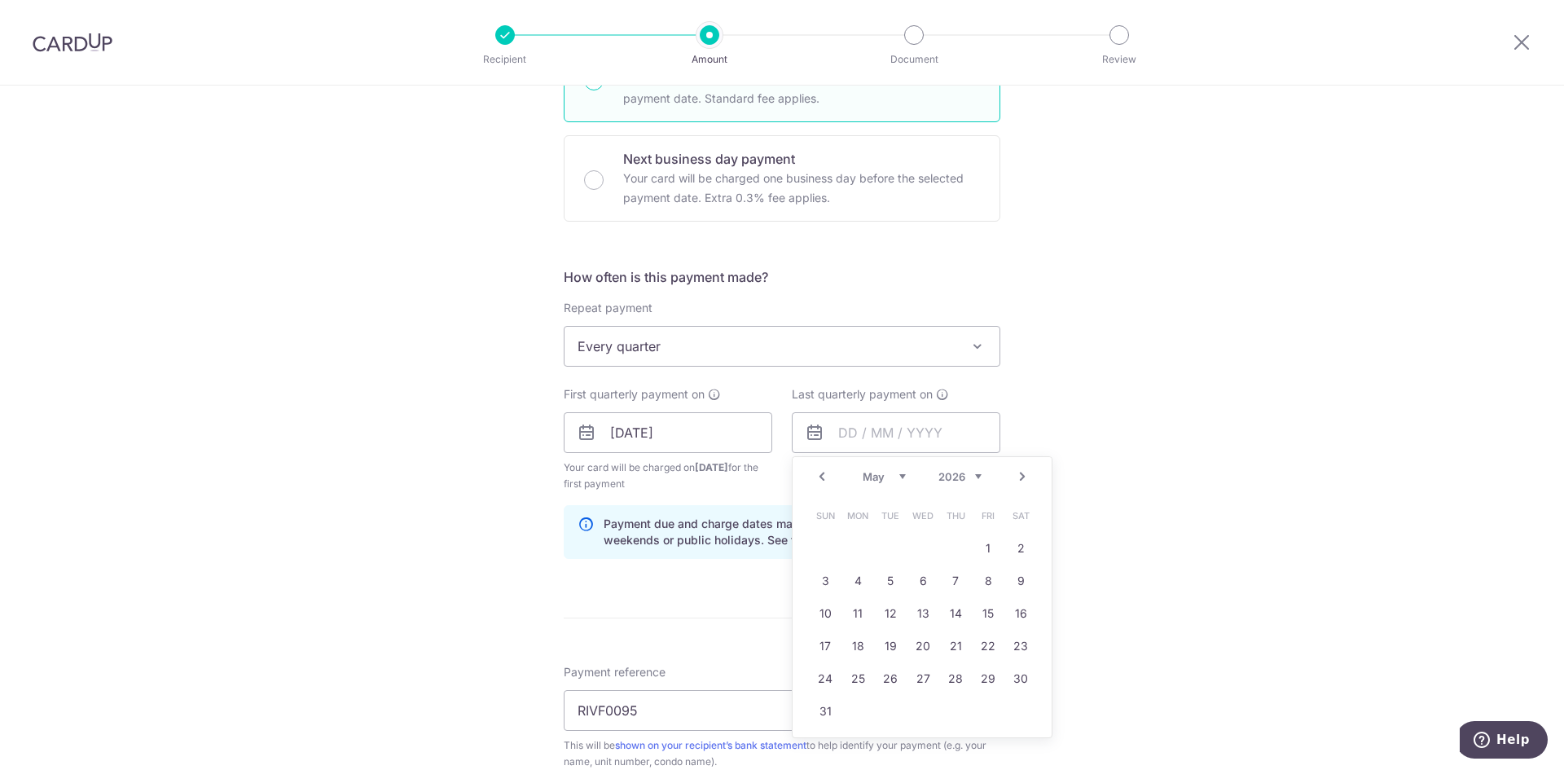
click at [819, 476] on link "Prev" at bounding box center [822, 477] width 20 height 20
click at [1020, 472] on link "Next" at bounding box center [1022, 477] width 20 height 20
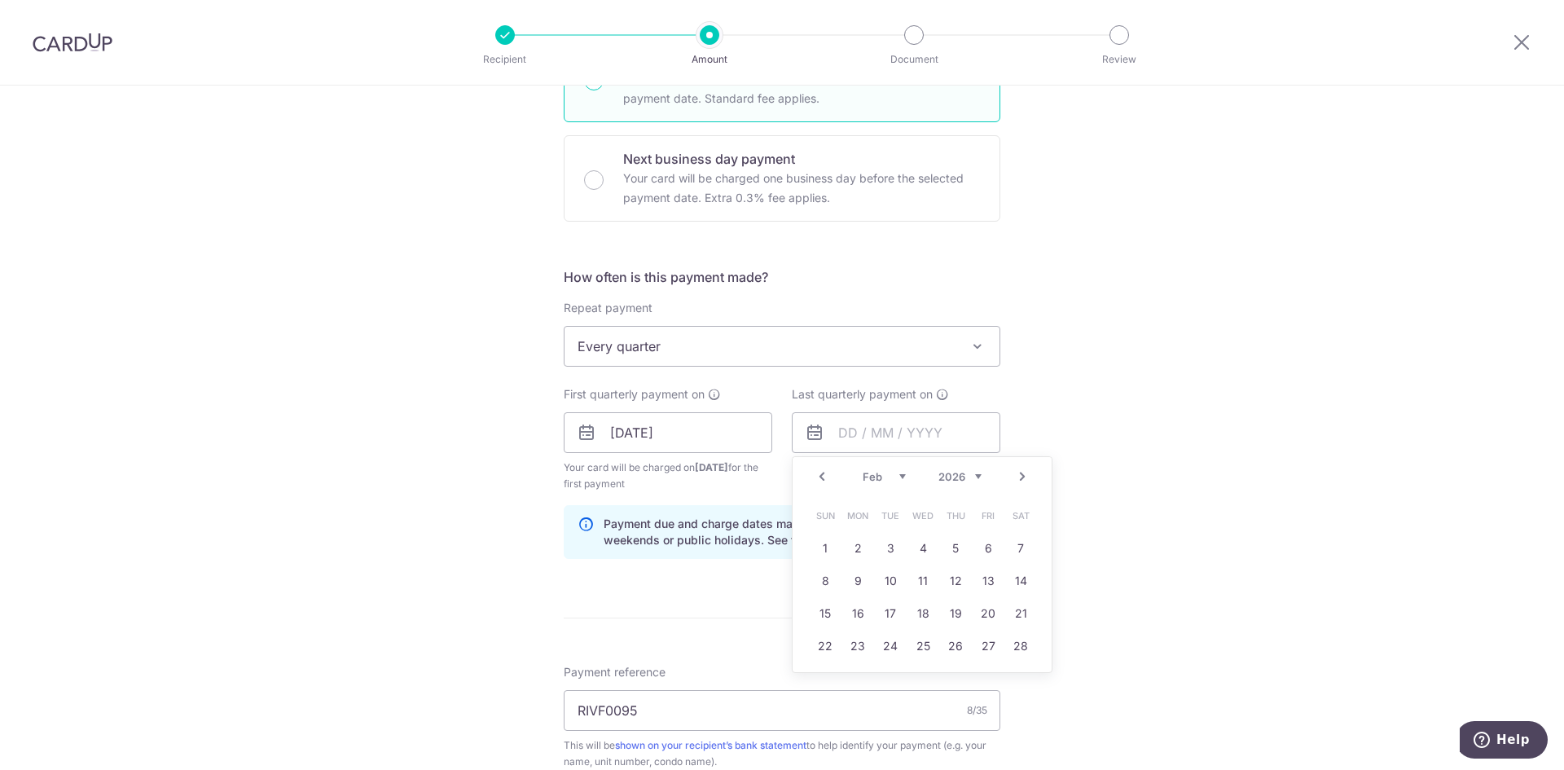
click at [1020, 472] on link "Next" at bounding box center [1022, 477] width 20 height 20
click at [1019, 472] on link "Next" at bounding box center [1022, 477] width 20 height 20
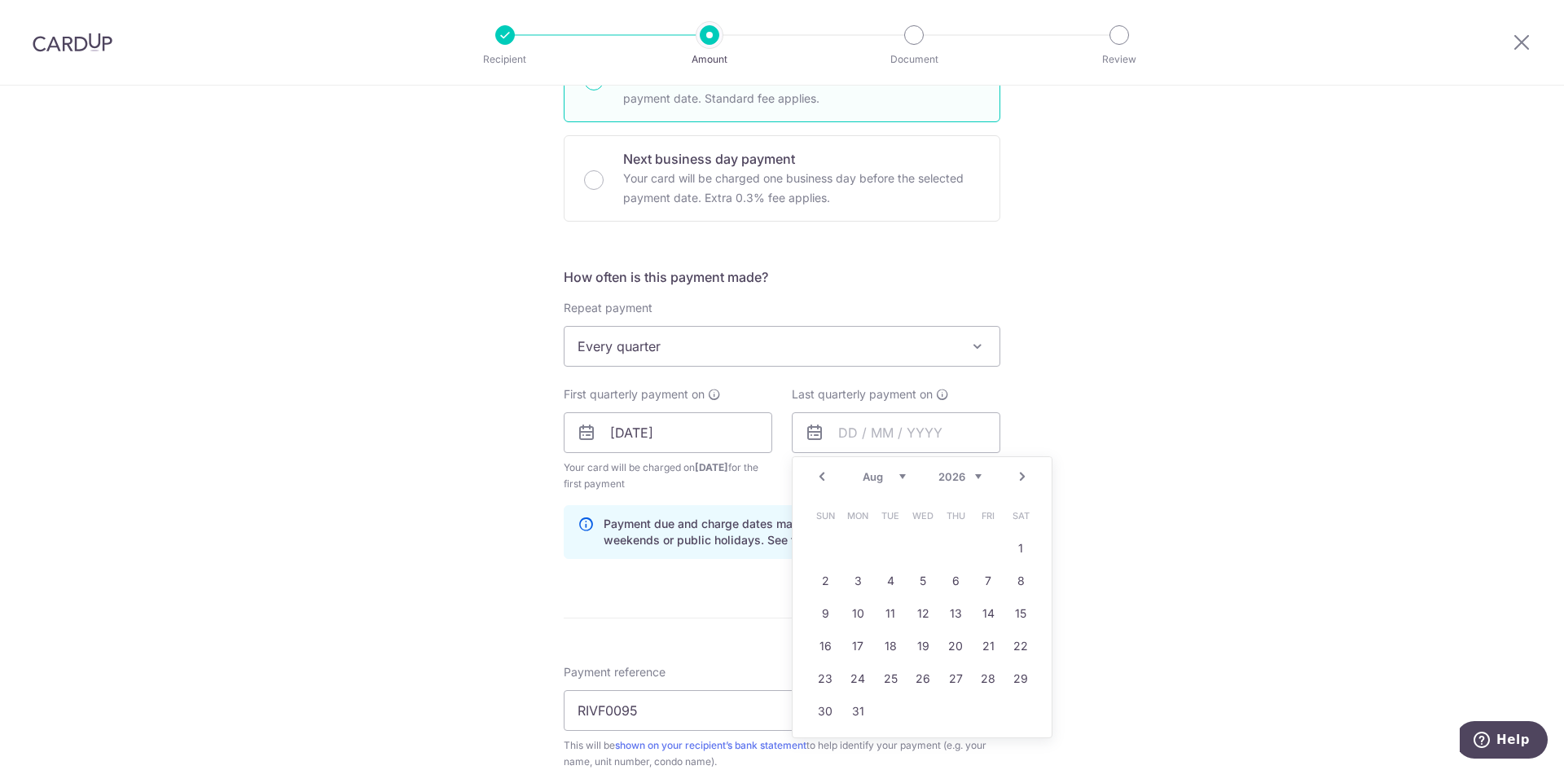
click at [1019, 472] on link "Next" at bounding box center [1022, 477] width 20 height 20
click at [980, 679] on link "30" at bounding box center [988, 678] width 26 height 26
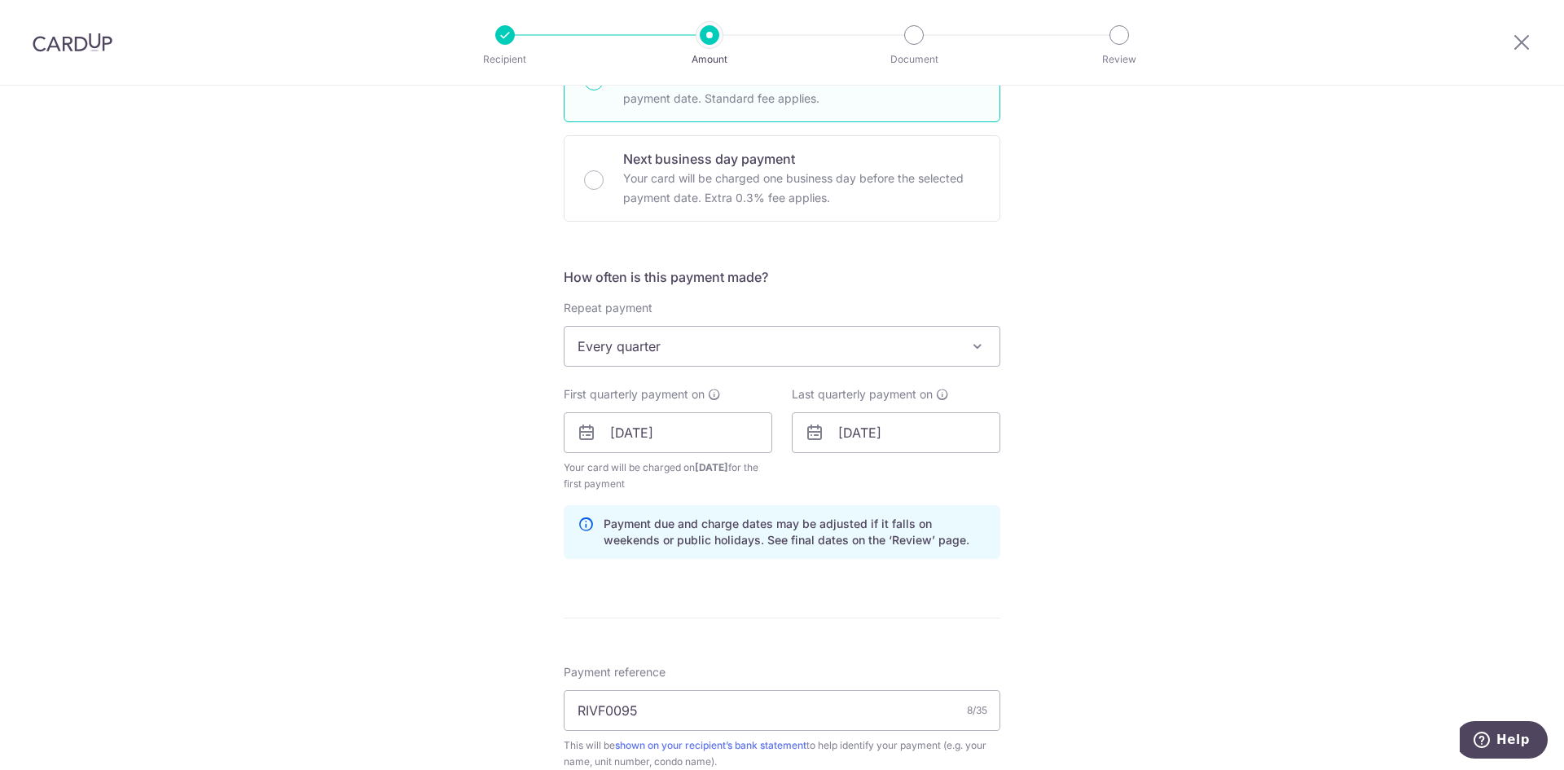
click at [1048, 406] on div "Tell us more about your payment Enter payment amount SGD 1,052.94 1052.94 Selec…" at bounding box center [782, 415] width 1564 height 1556
click at [937, 438] on input "30/10/2026" at bounding box center [896, 432] width 208 height 41
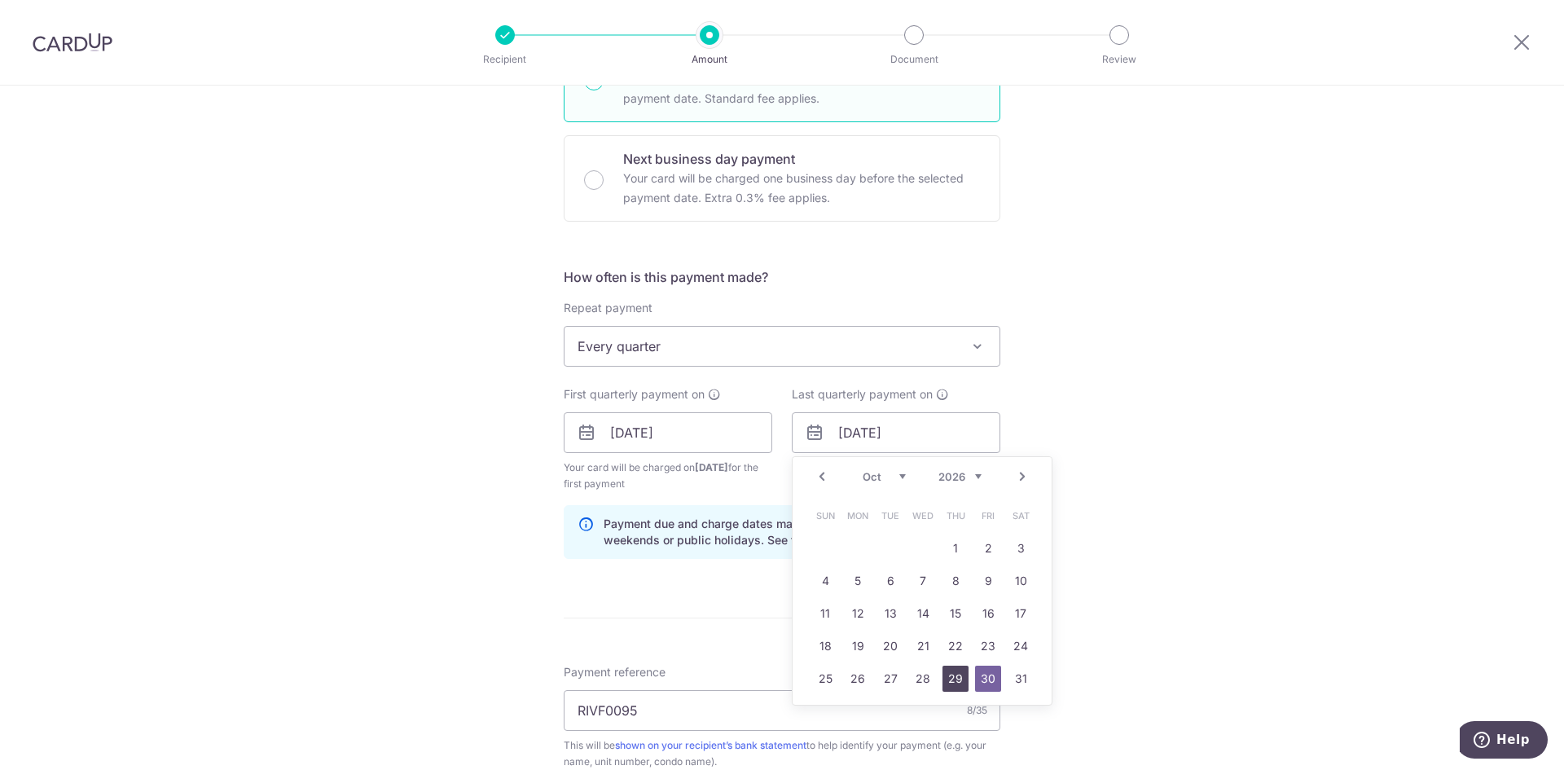
click at [946, 682] on link "29" at bounding box center [955, 678] width 26 height 26
type input "29/10/2026"
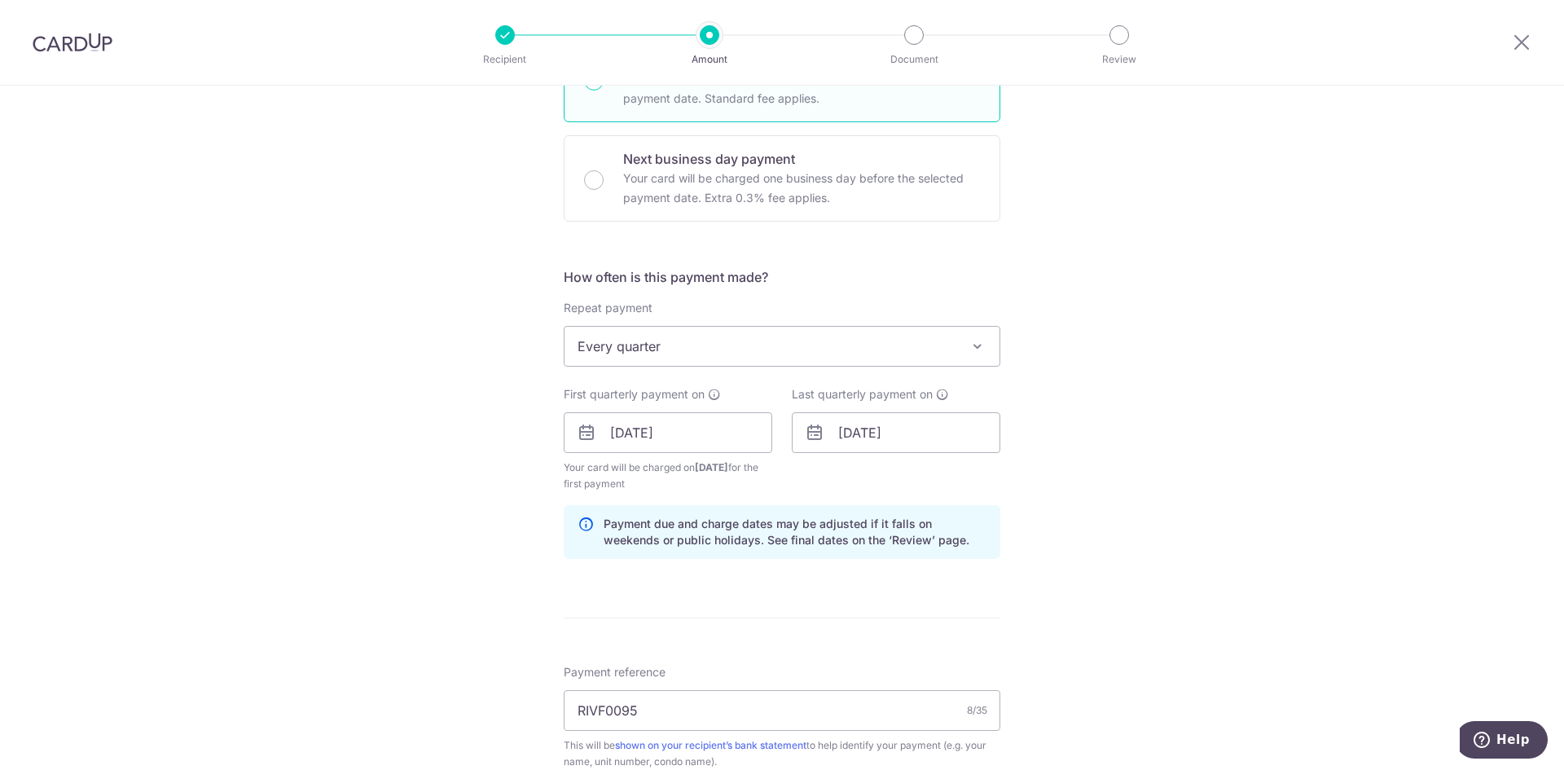
click at [973, 484] on div "Last quarterly payment on 29/10/2026 Prev Next Jan Feb Mar Apr May Jun Jul Aug …" at bounding box center [896, 439] width 228 height 106
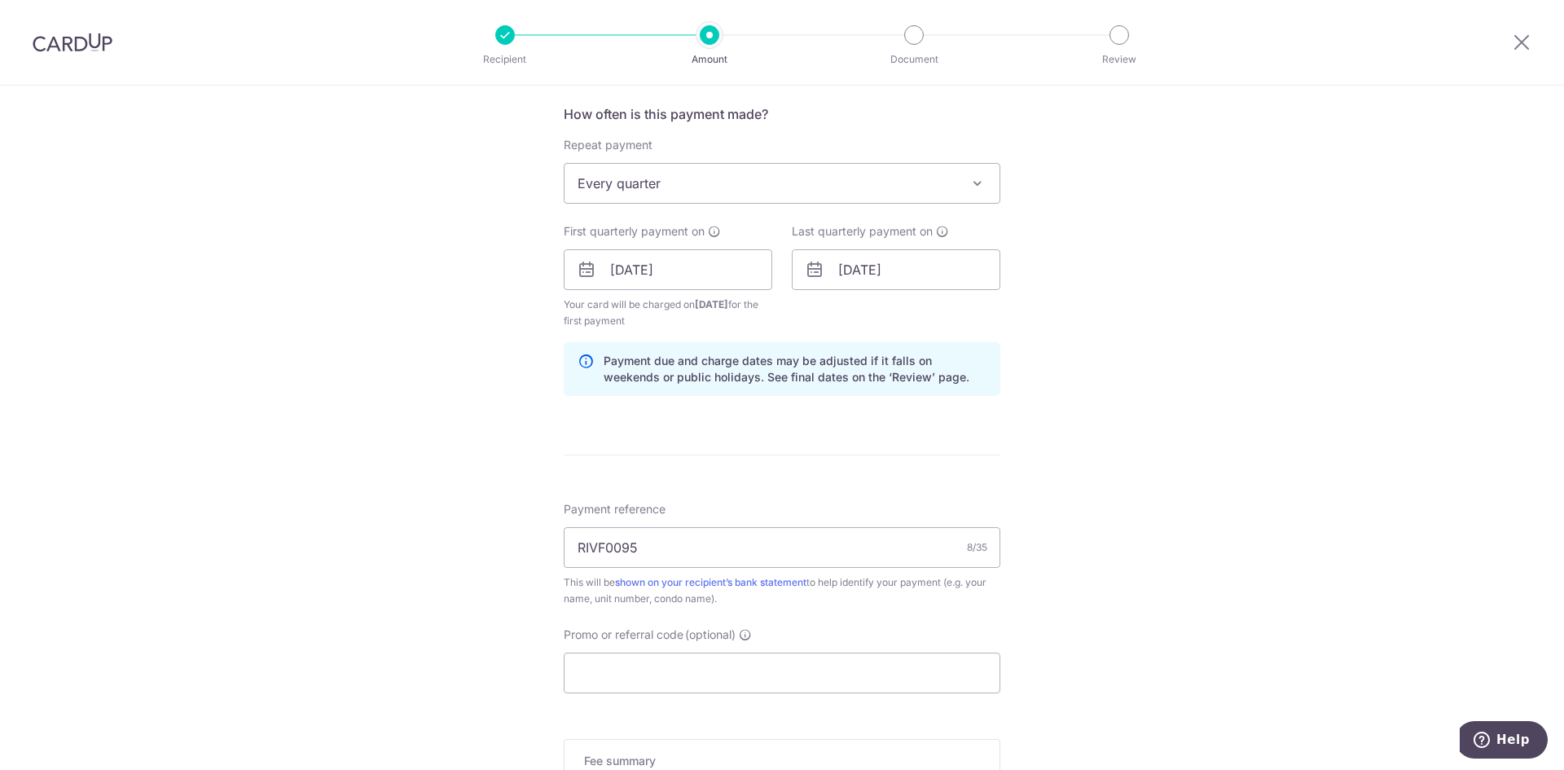
scroll to position [693, 0]
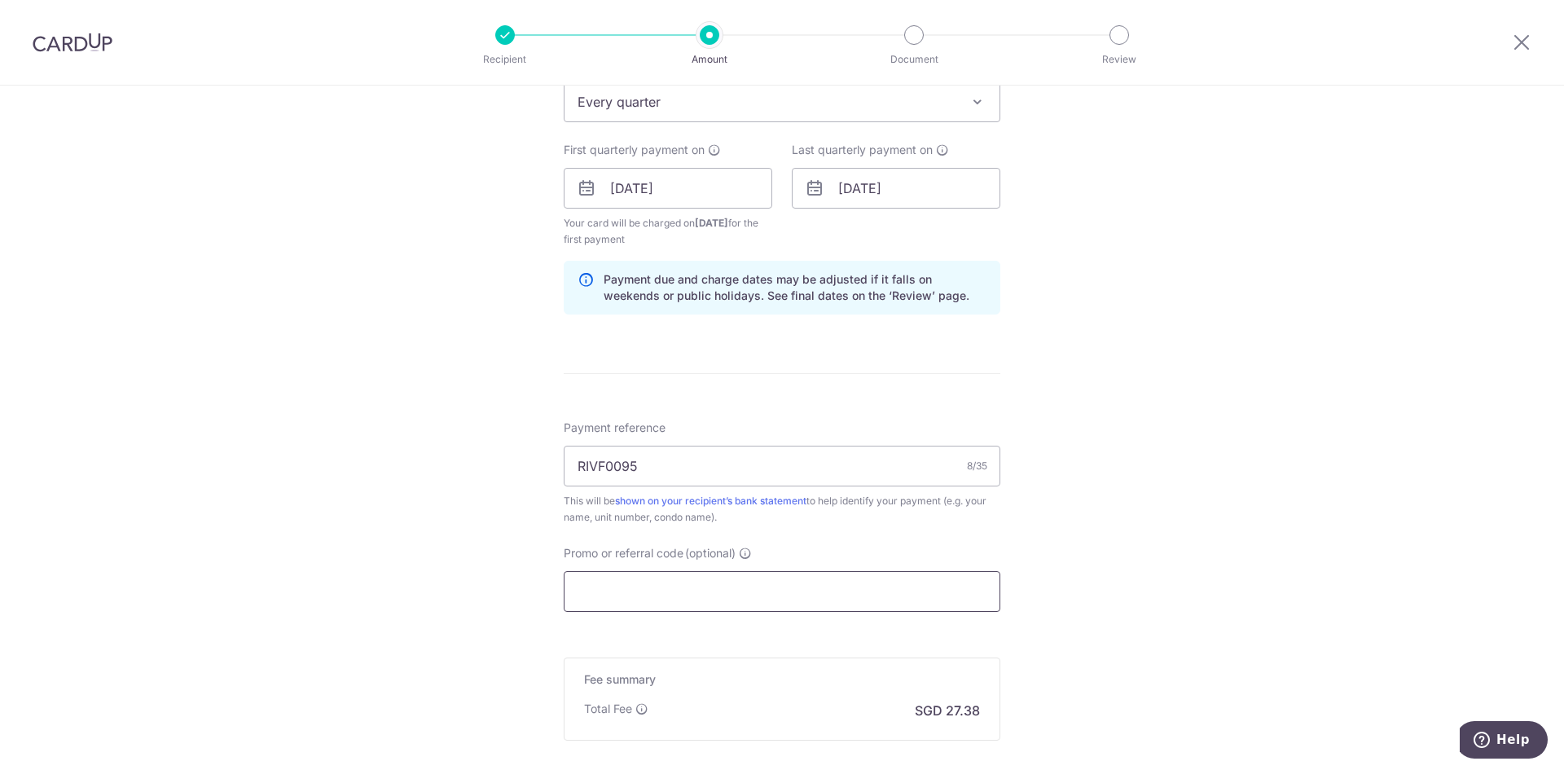
click at [805, 585] on input "Promo or referral code (optional)" at bounding box center [782, 591] width 436 height 41
paste input "3HOME25R"
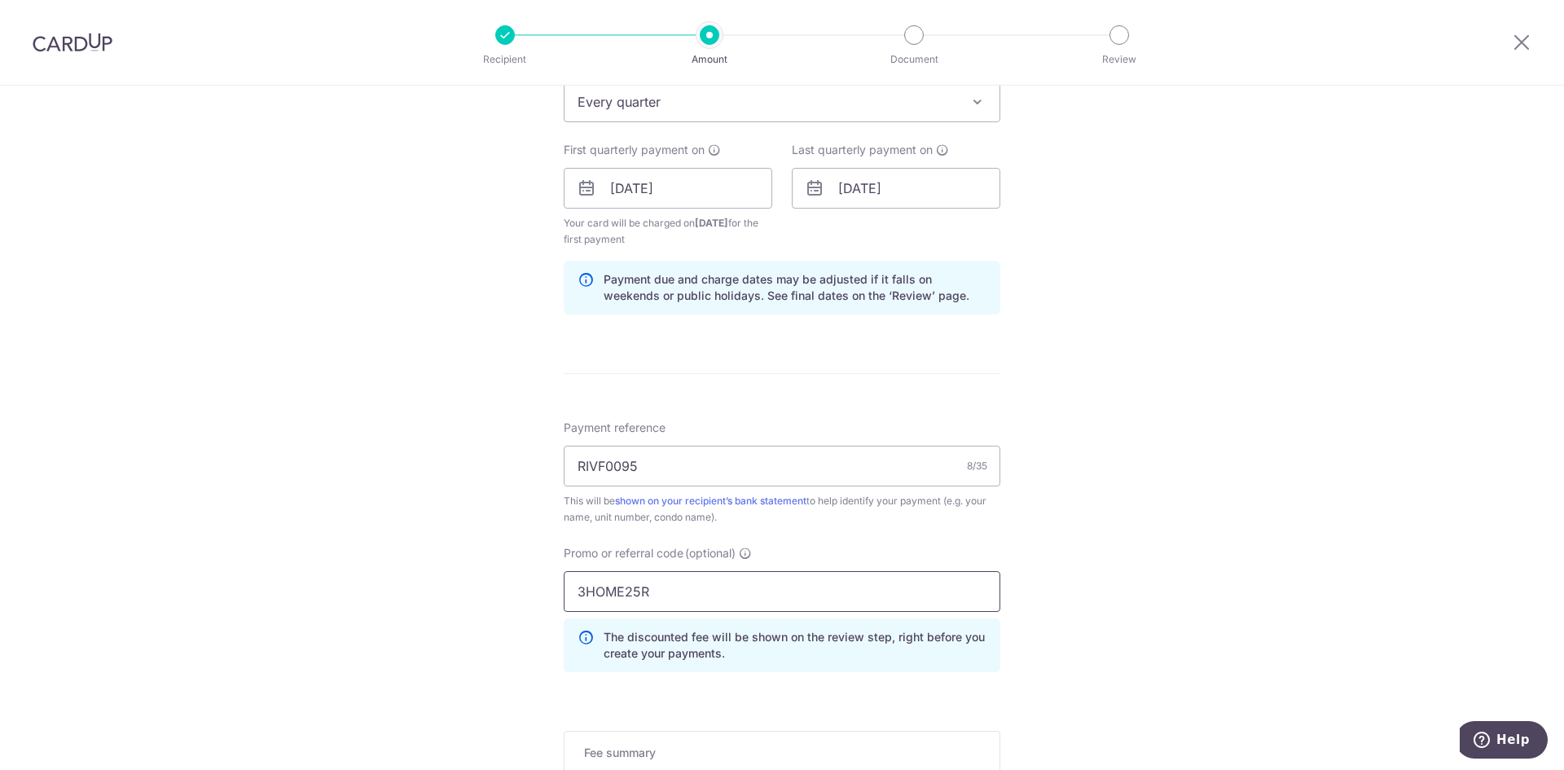
type input "3HOME25R"
click at [824, 537] on div "Payment reference RIVF0095 8/35 This will be shown on your recipient’s bank sta…" at bounding box center [782, 551] width 436 height 265
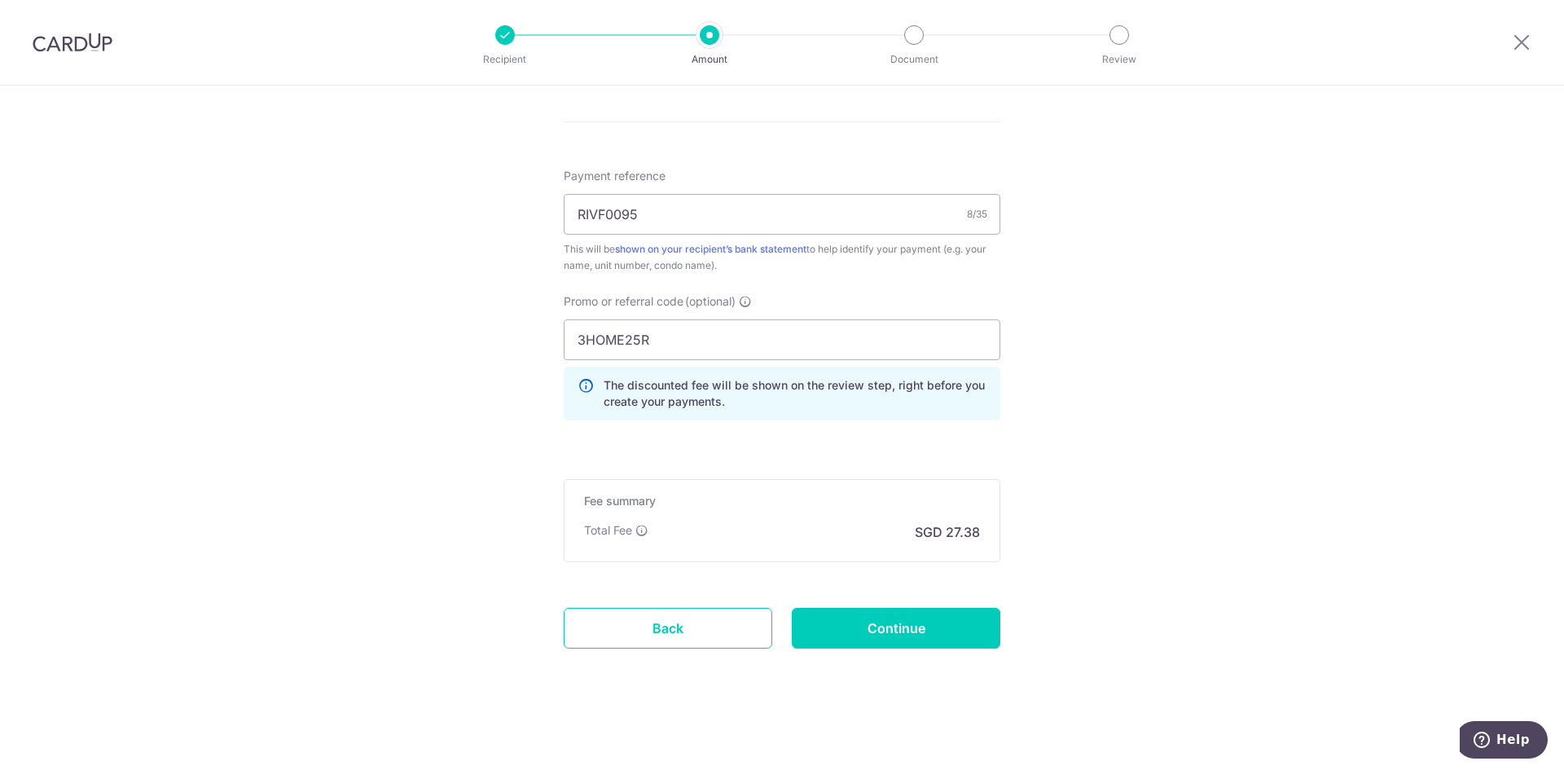
scroll to position [945, 0]
click at [923, 626] on input "Continue" at bounding box center [896, 627] width 208 height 41
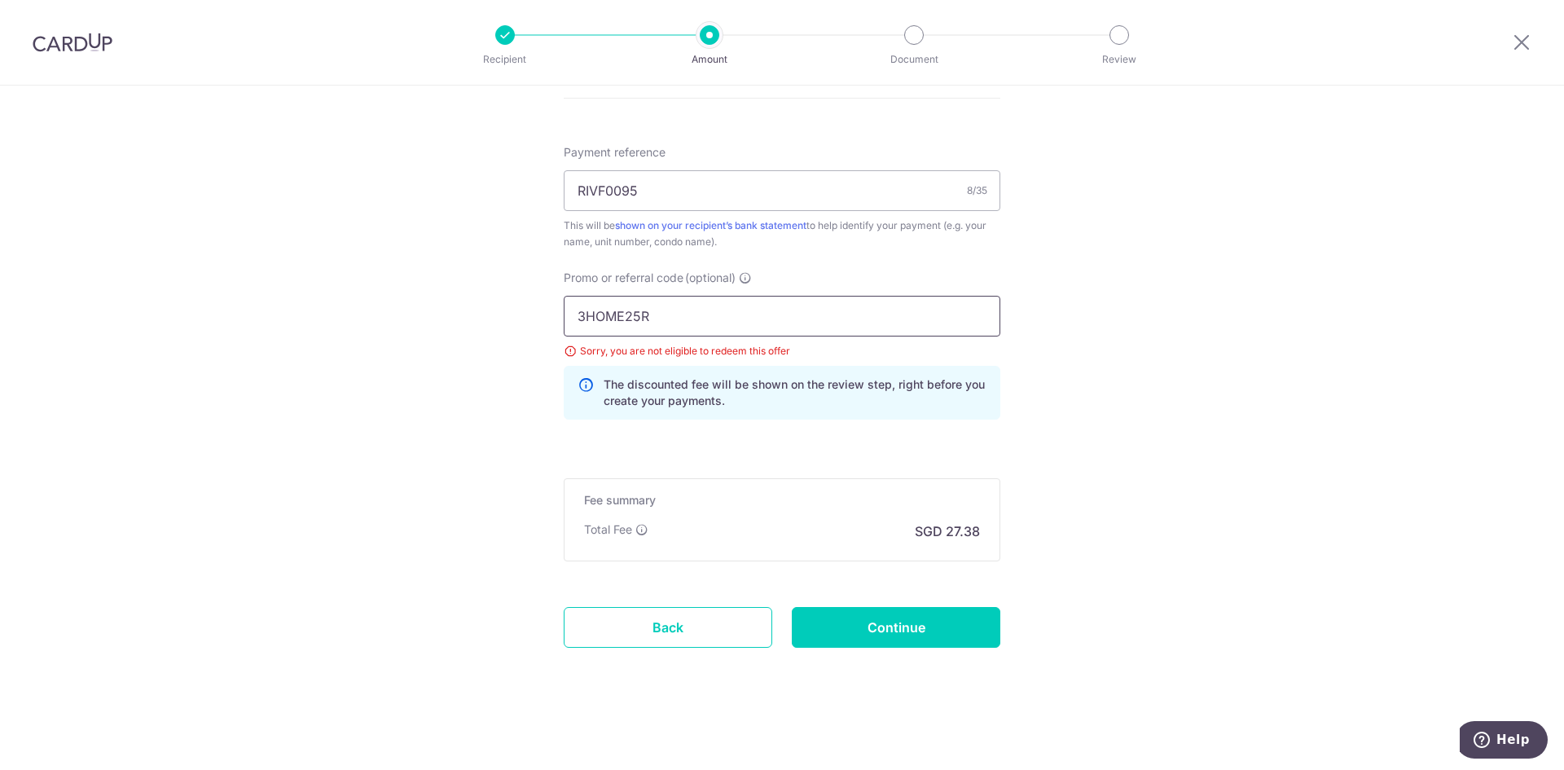
click at [790, 327] on input "3HOME25R" at bounding box center [782, 316] width 436 height 41
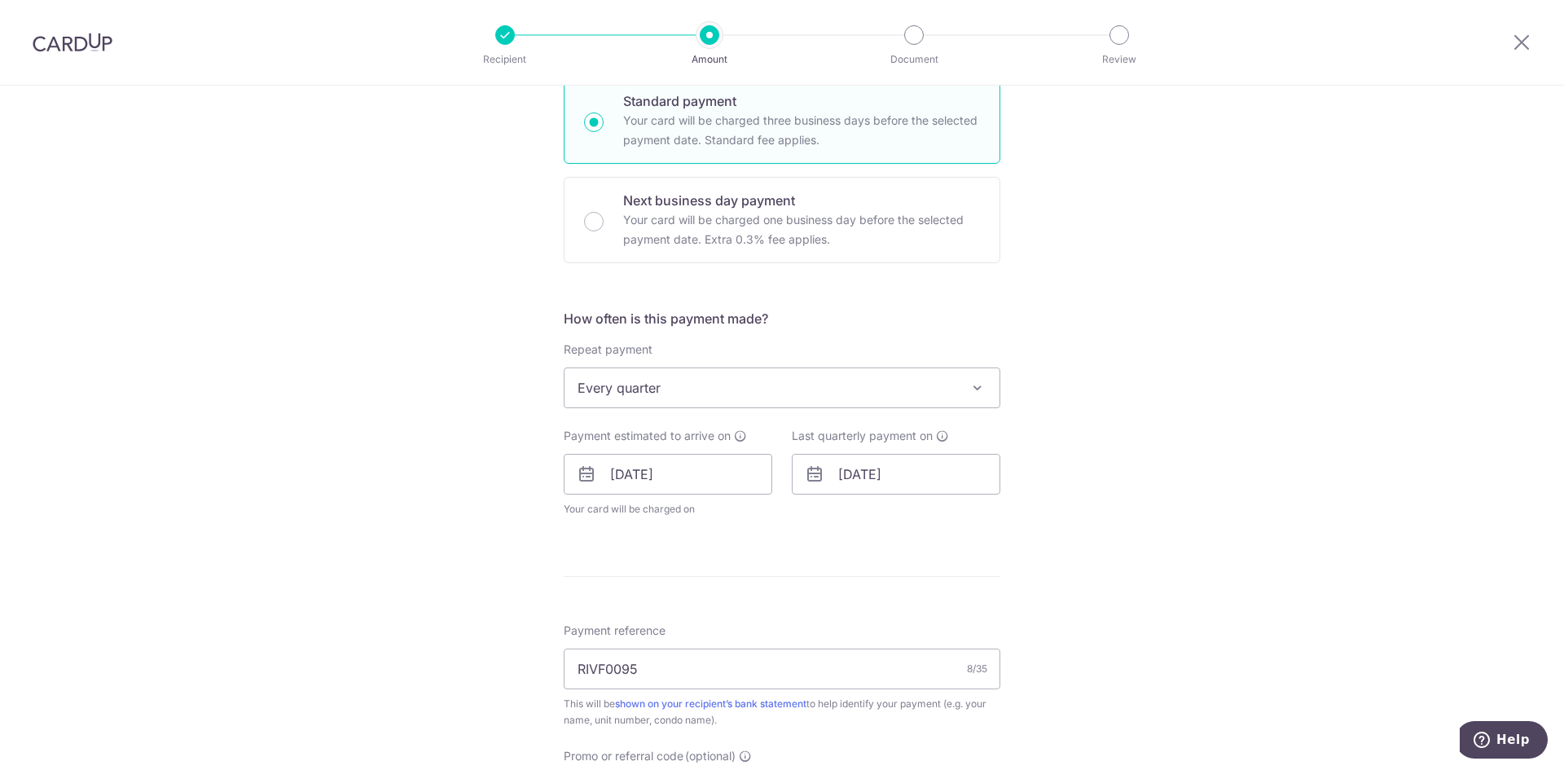
scroll to position [733, 0]
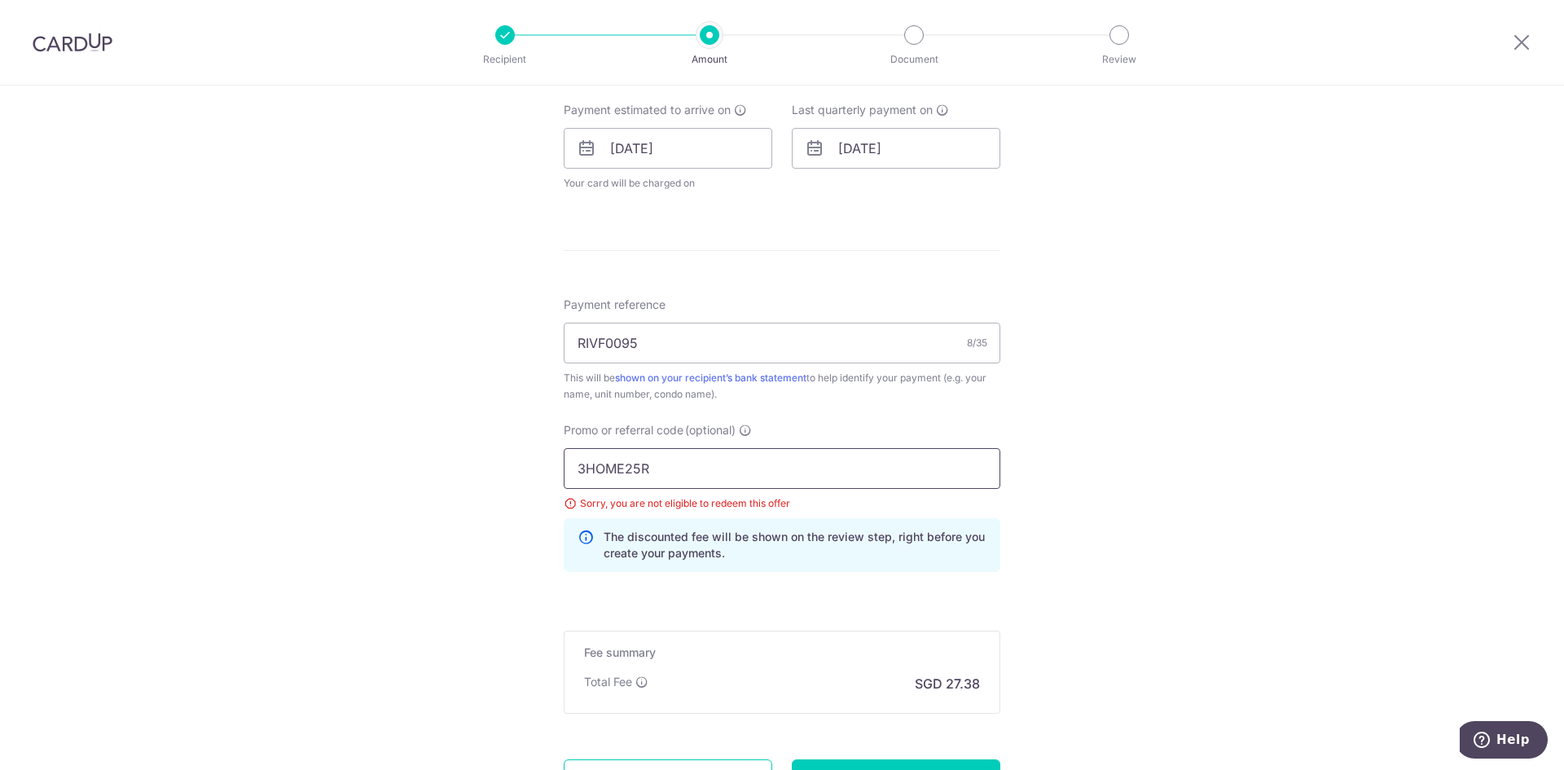
click at [602, 462] on input "3HOME25R" at bounding box center [782, 468] width 436 height 41
paste input "OCBC90NV"
type input "OCBC90NV"
click at [834, 434] on div "Promo or referral code (optional) OCBC90NV Sorry, you are not eligible to redee…" at bounding box center [782, 497] width 436 height 150
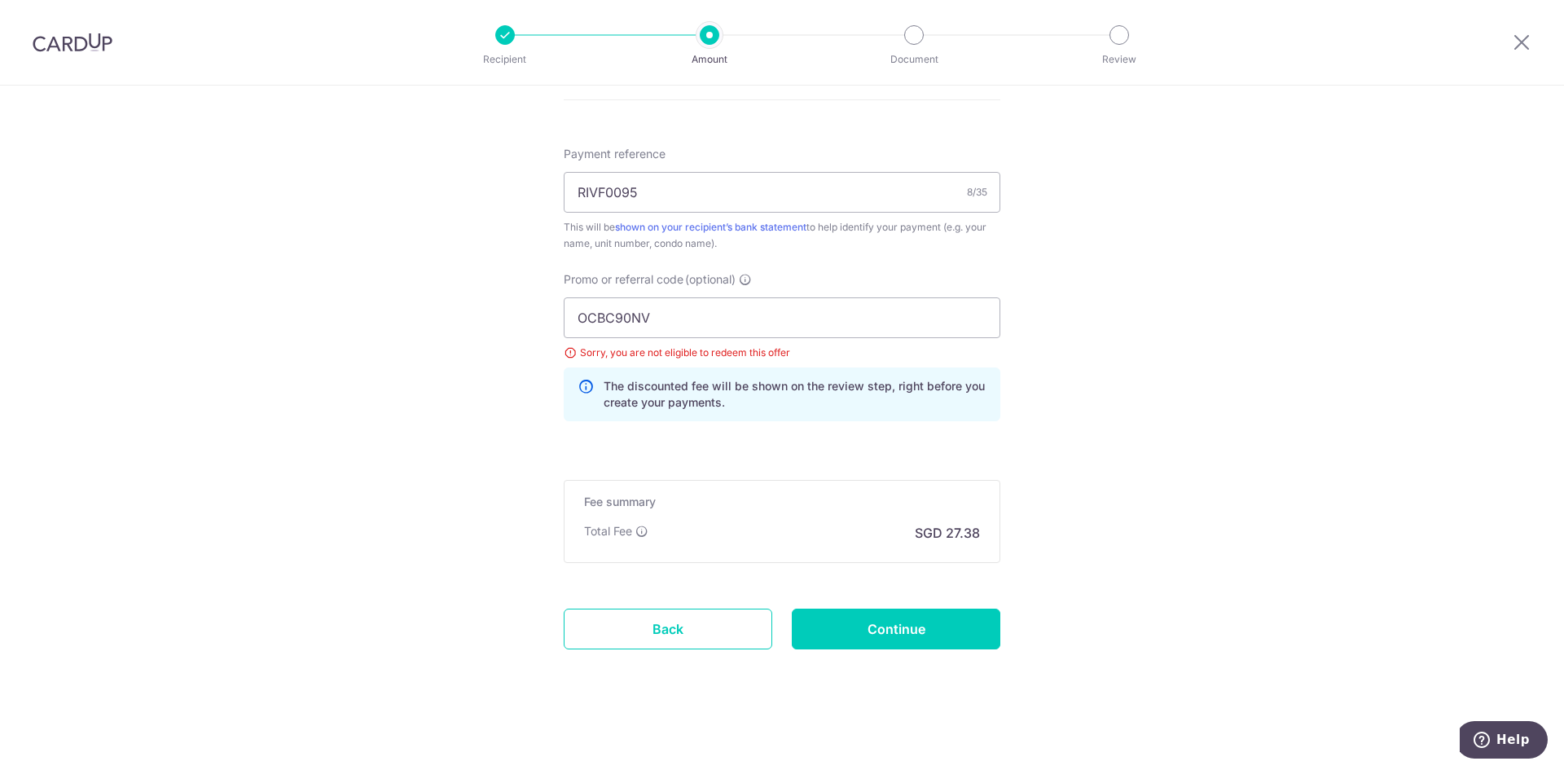
scroll to position [885, 0]
click at [915, 423] on div "Promo or referral code (optional) OCBC90NV Sorry, you are not eligible to redee…" at bounding box center [782, 351] width 456 height 163
click at [887, 618] on input "Continue" at bounding box center [896, 627] width 208 height 41
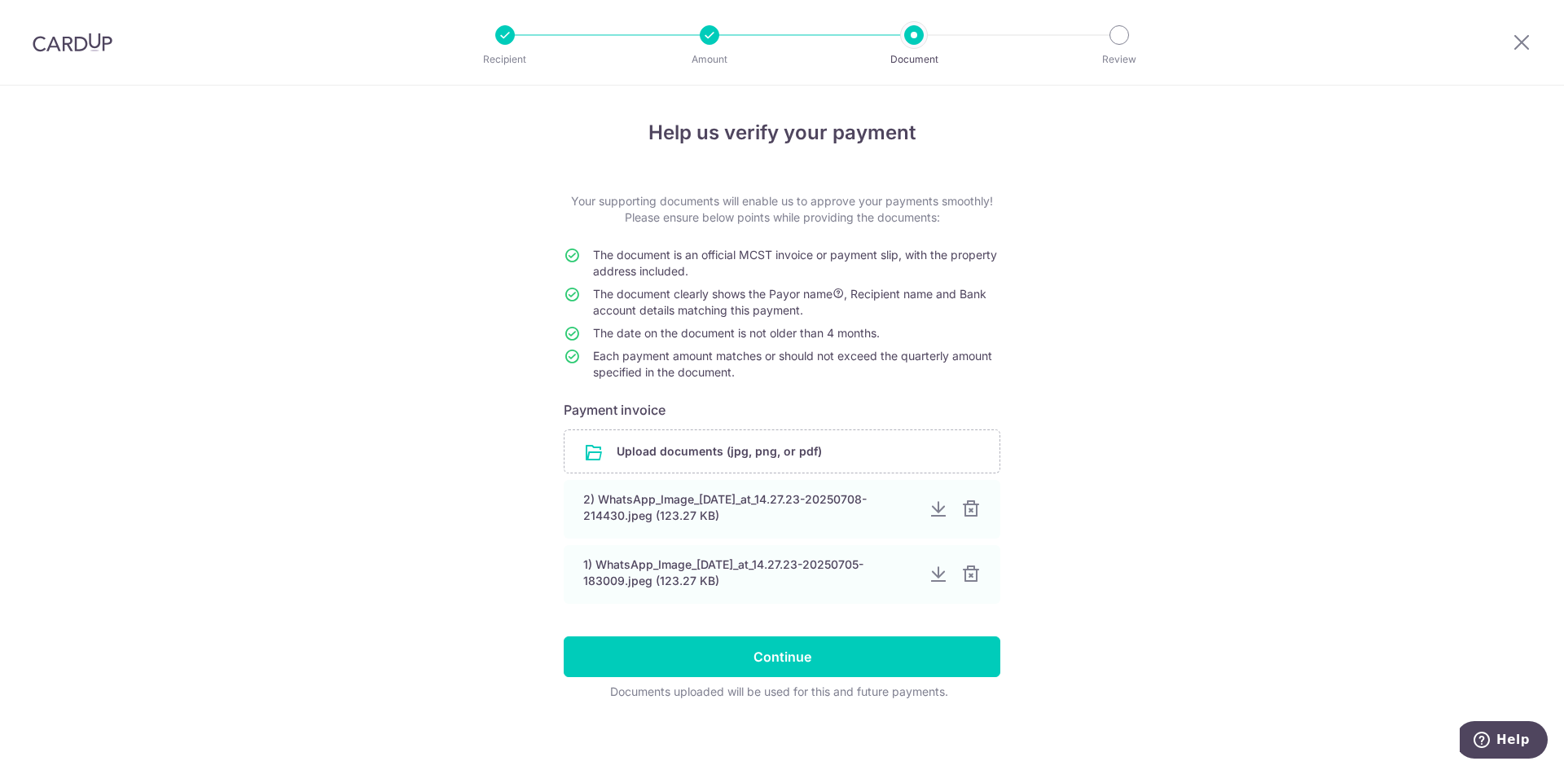
scroll to position [7, 0]
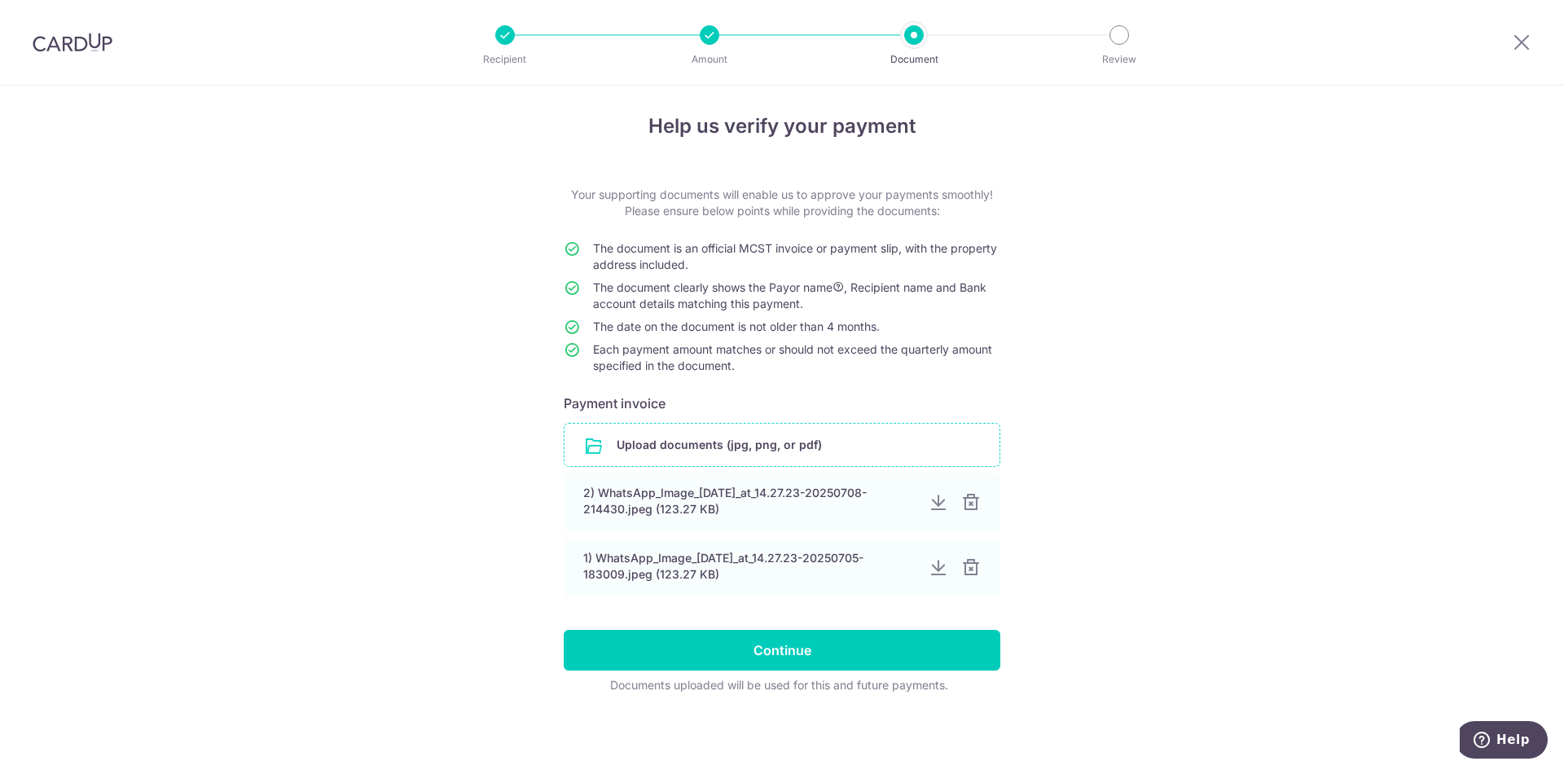
click at [735, 450] on input "file" at bounding box center [781, 444] width 435 height 42
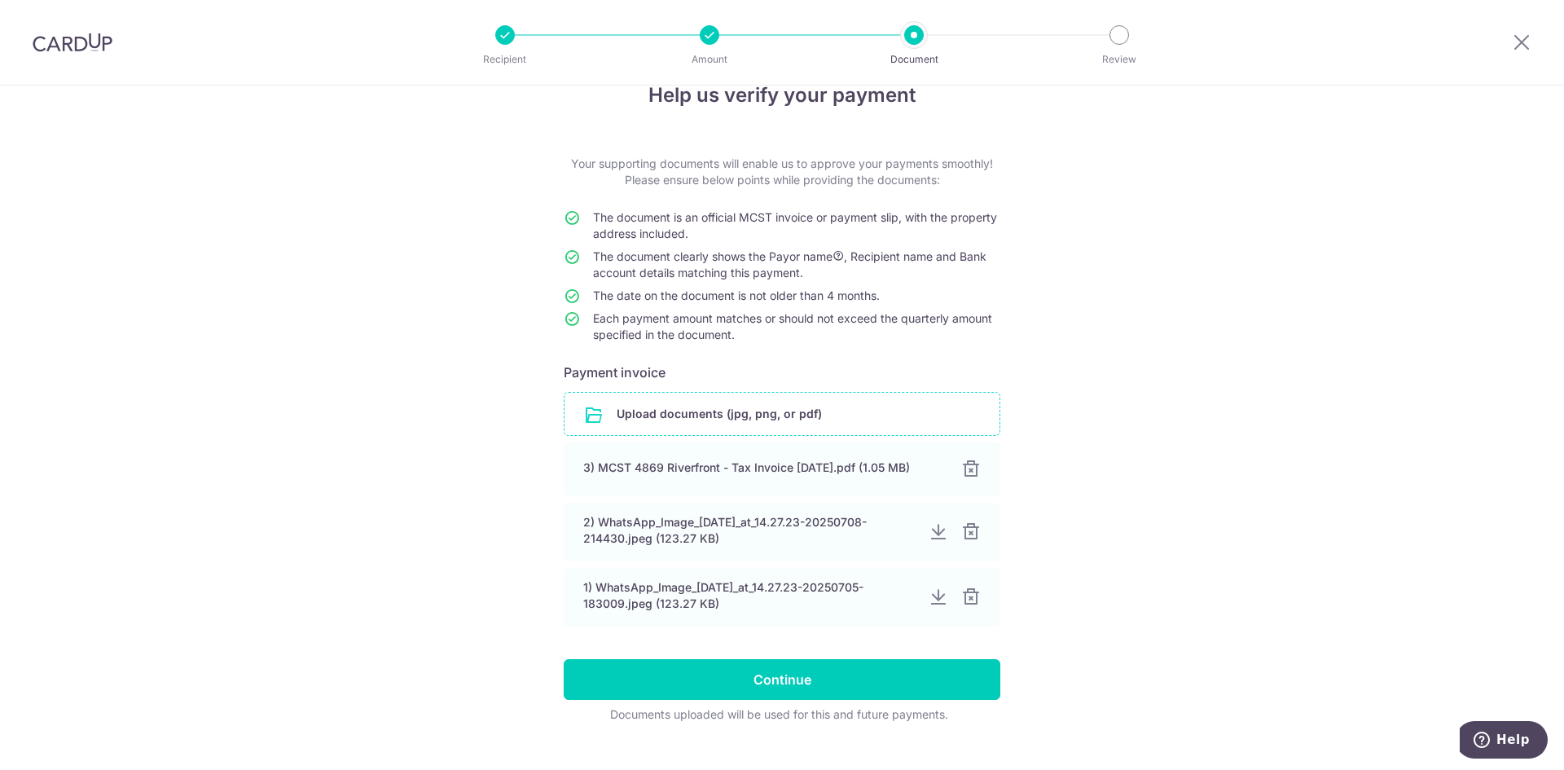
scroll to position [67, 0]
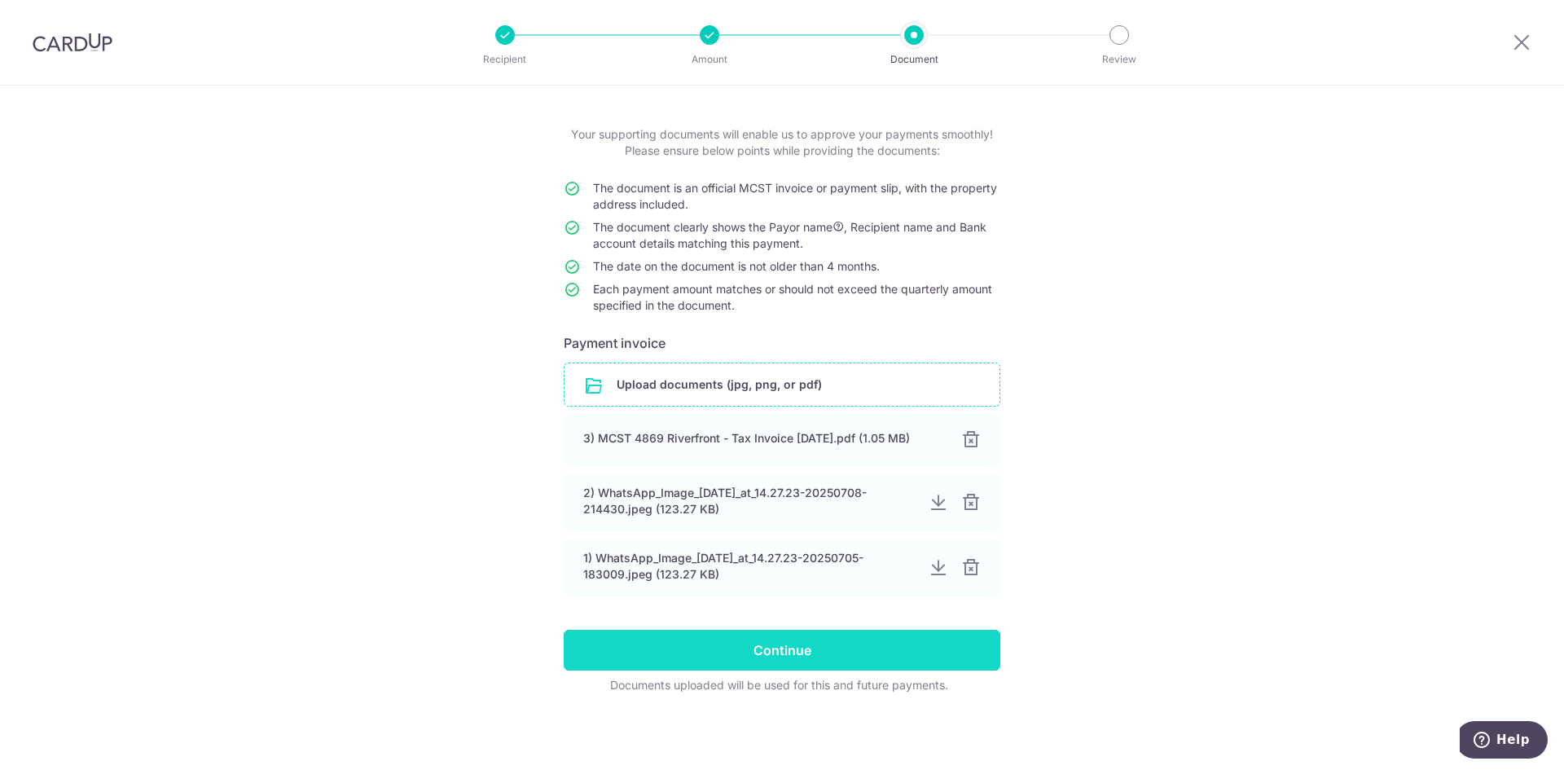
click at [814, 660] on input "Continue" at bounding box center [782, 649] width 436 height 41
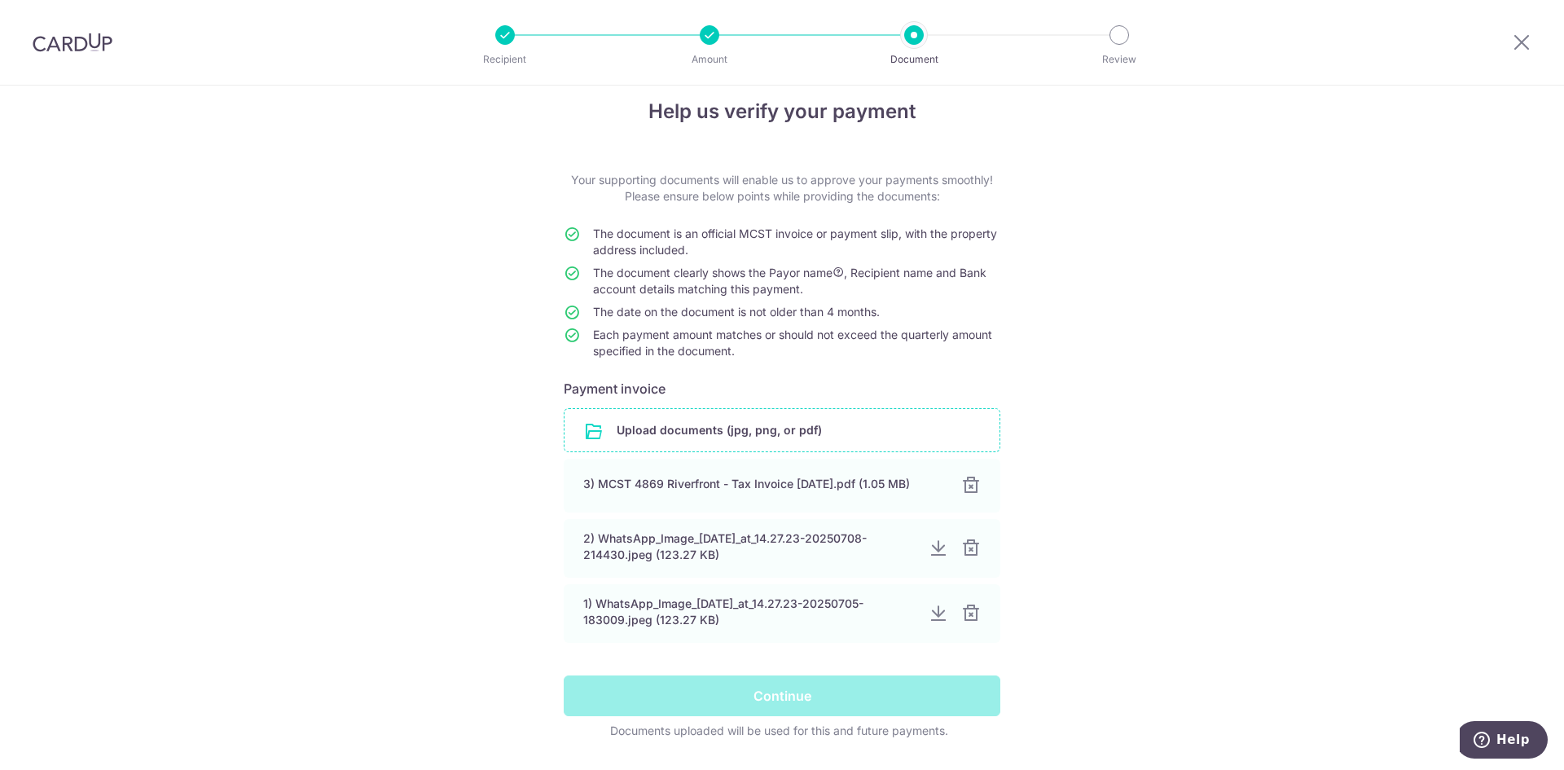
scroll to position [0, 0]
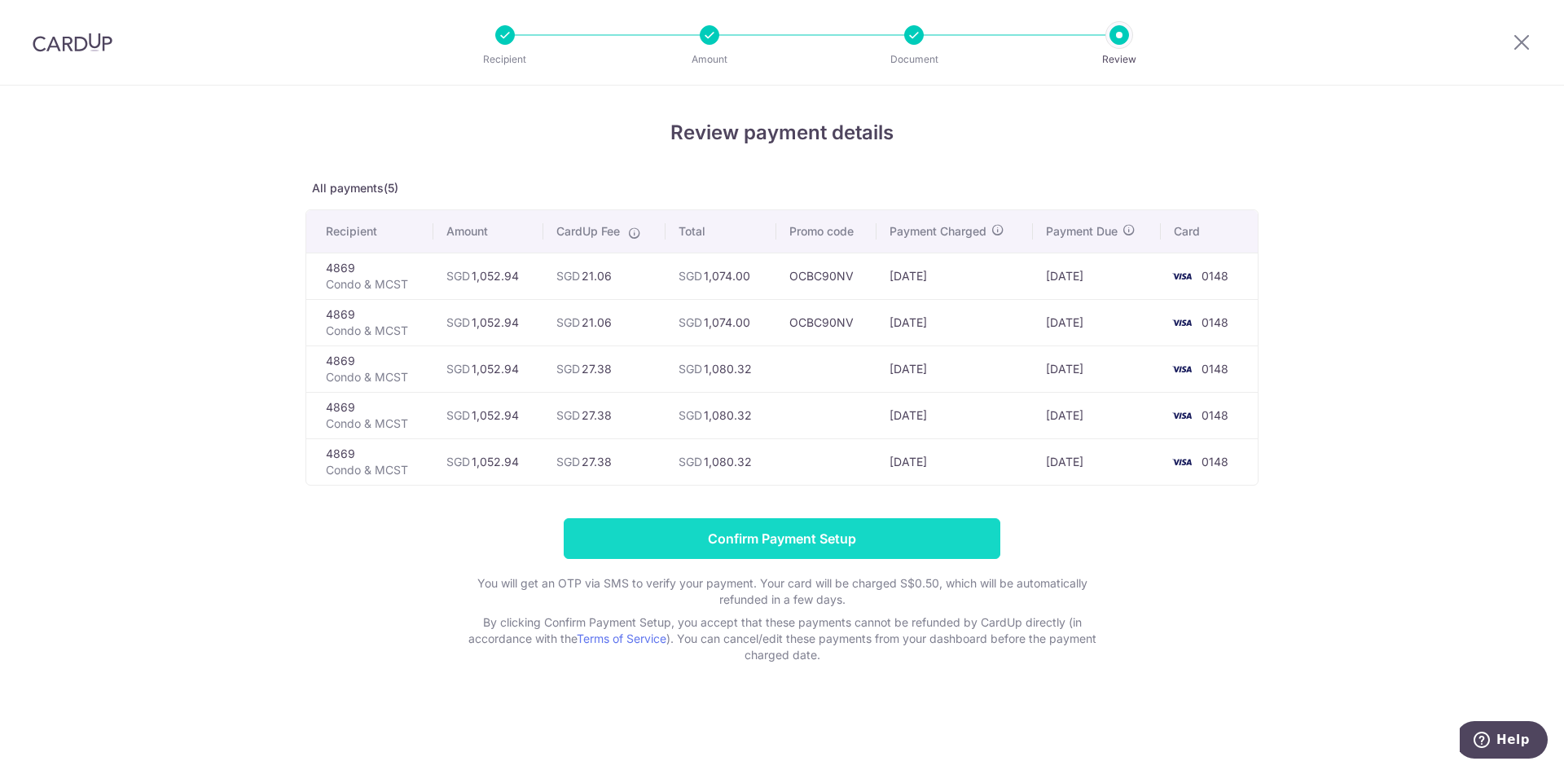
click at [822, 537] on input "Confirm Payment Setup" at bounding box center [782, 538] width 436 height 41
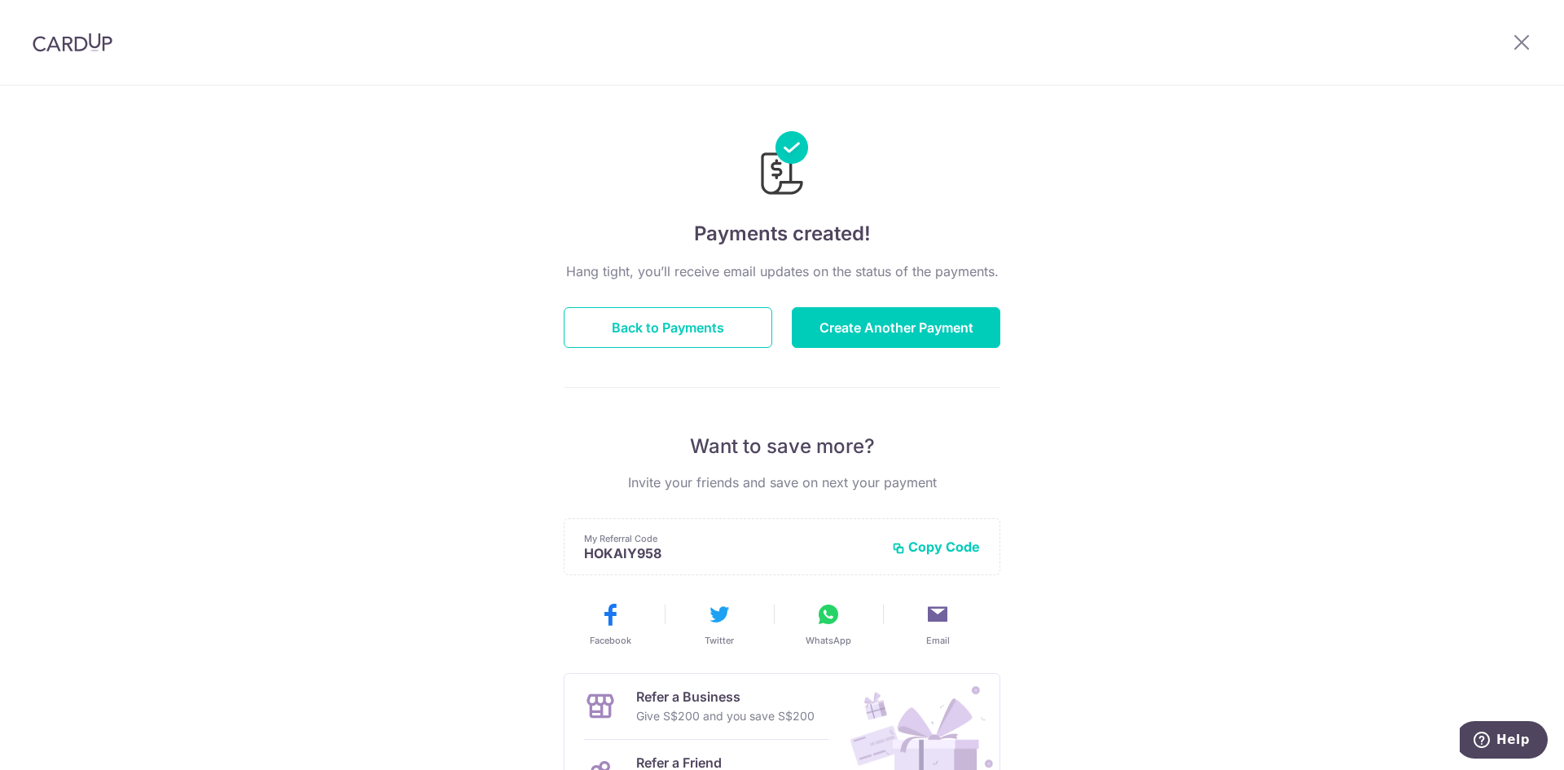
click at [991, 163] on div at bounding box center [782, 152] width 436 height 94
click at [64, 42] on img at bounding box center [73, 43] width 80 height 20
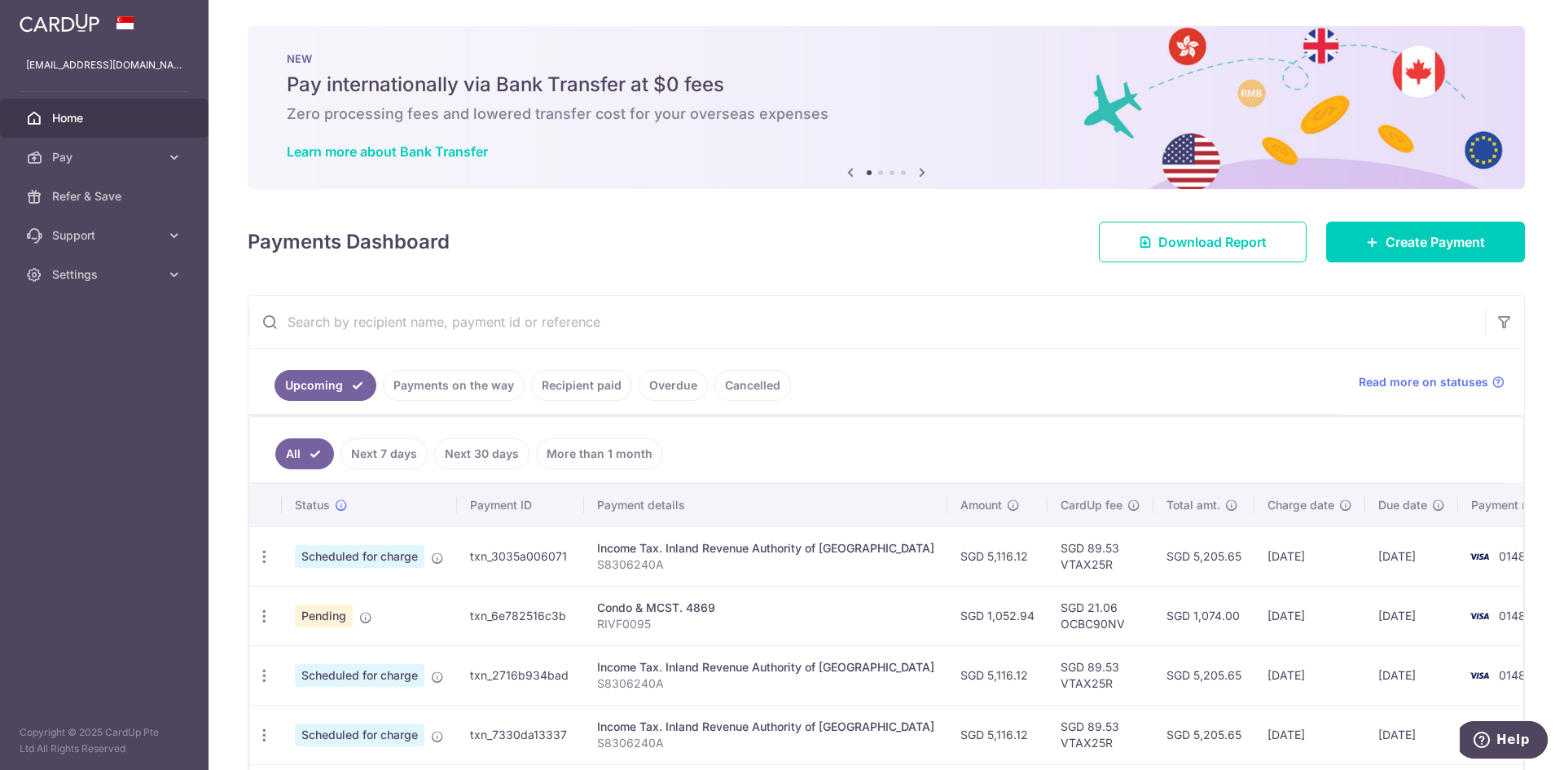
click at [791, 340] on input "text" at bounding box center [866, 322] width 1236 height 52
